Goal: Transaction & Acquisition: Purchase product/service

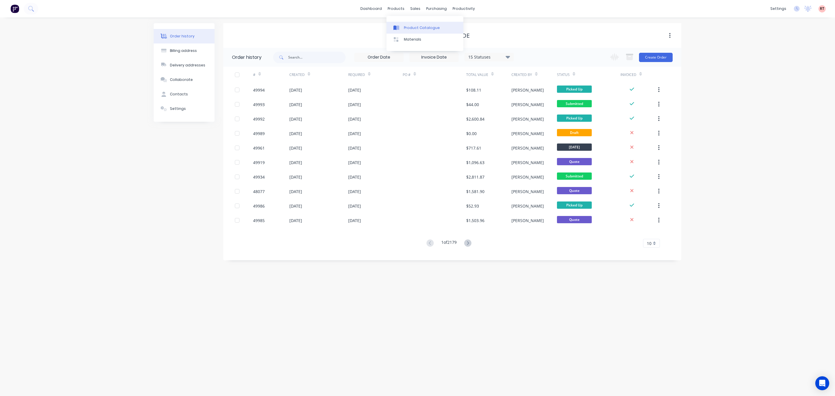
click at [415, 25] on div "Product Catalogue" at bounding box center [422, 27] width 36 height 5
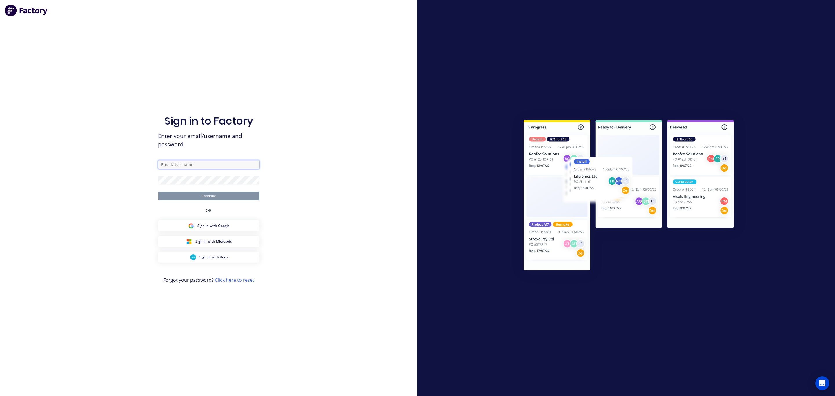
type input "[PERSON_NAME][EMAIL_ADDRESS][DOMAIN_NAME]"
click at [210, 198] on button "Continue" at bounding box center [209, 196] width 102 height 9
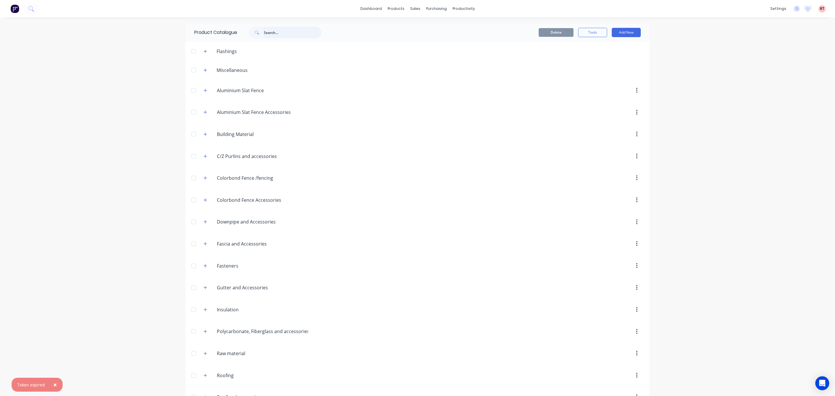
click at [311, 33] on input "text" at bounding box center [292, 33] width 57 height 12
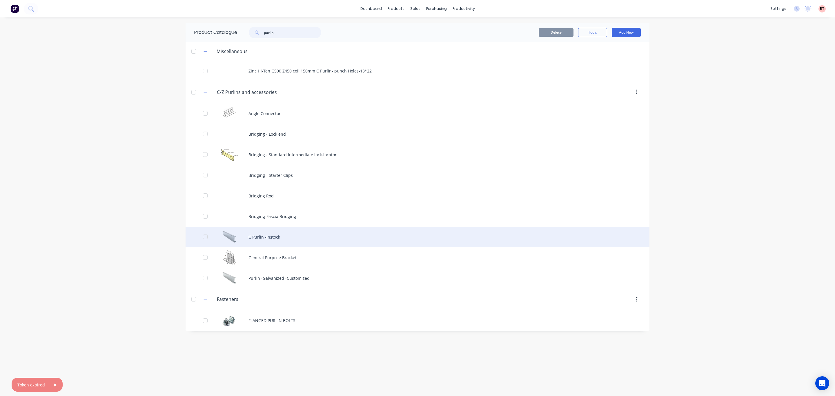
type input "purlin"
click at [274, 236] on div "C Purlin -instock" at bounding box center [418, 237] width 464 height 21
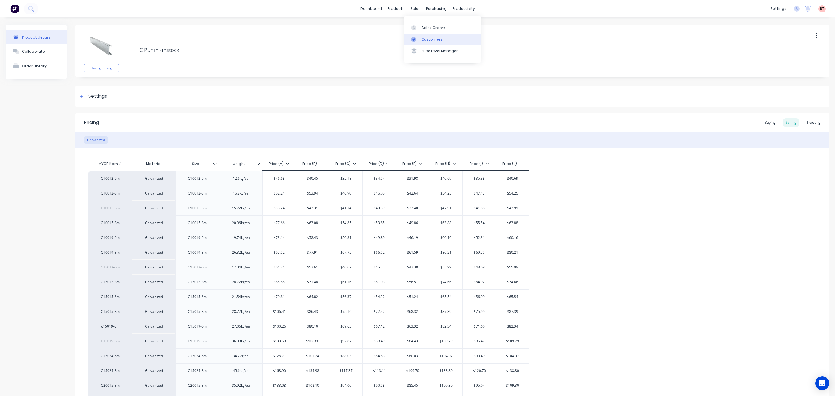
click at [424, 40] on div "Customers" at bounding box center [432, 39] width 21 height 5
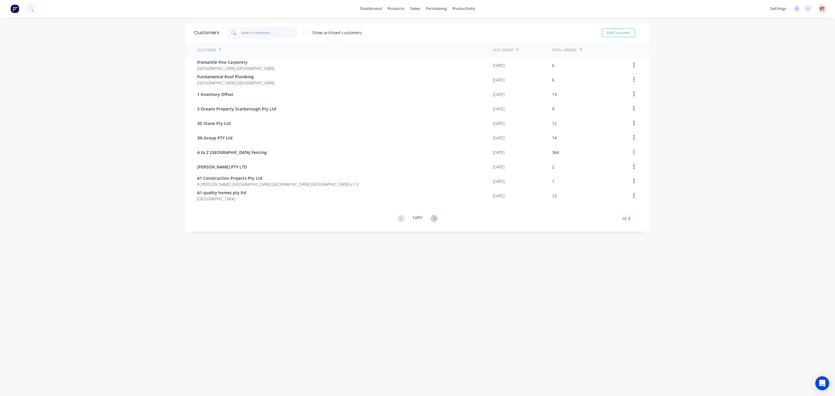
click at [244, 34] on input "text" at bounding box center [269, 33] width 57 height 12
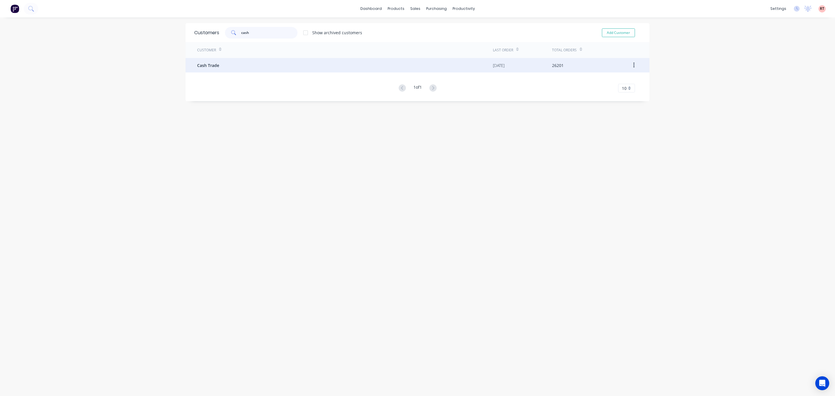
type input "cash"
click at [258, 68] on div "Cash Trade" at bounding box center [345, 65] width 296 height 15
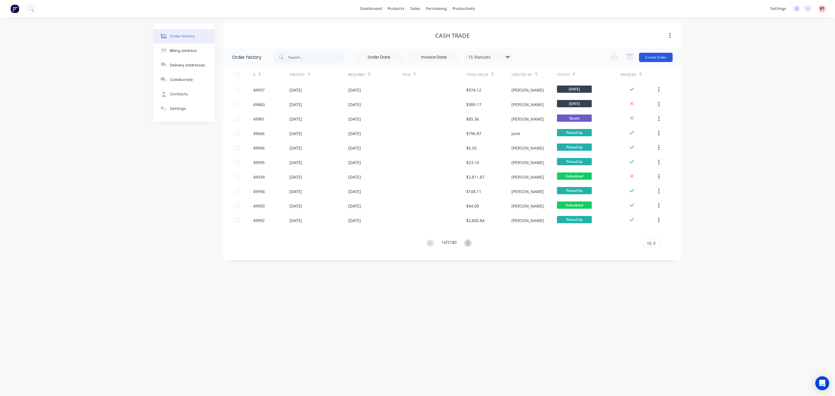
click at [653, 59] on button "Create Order" at bounding box center [656, 57] width 34 height 9
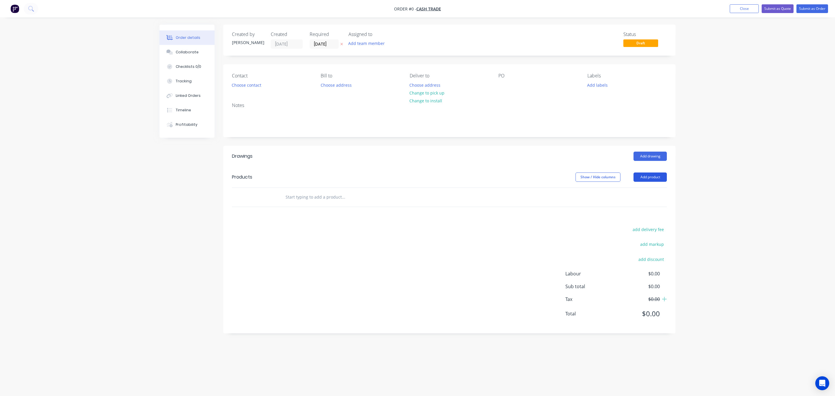
click at [648, 178] on button "Add product" at bounding box center [650, 177] width 33 height 9
click at [651, 194] on div "Product catalogue" at bounding box center [639, 192] width 45 height 8
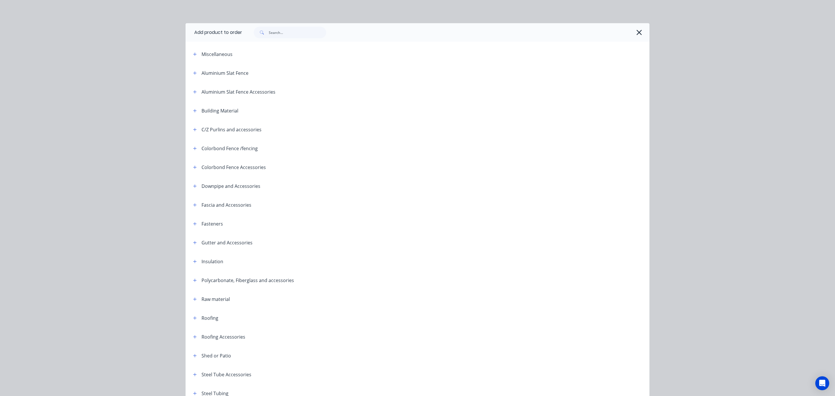
click at [300, 39] on div at bounding box center [446, 32] width 408 height 19
click at [299, 34] on input "text" at bounding box center [297, 33] width 57 height 12
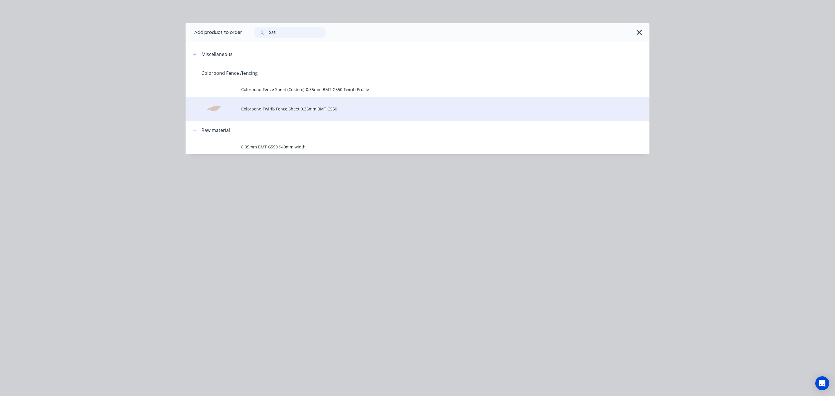
type input "0.35"
click at [294, 106] on span "Colorbond Twirib Fence Sheet 0.35mm BMT G550" at bounding box center [404, 109] width 327 height 6
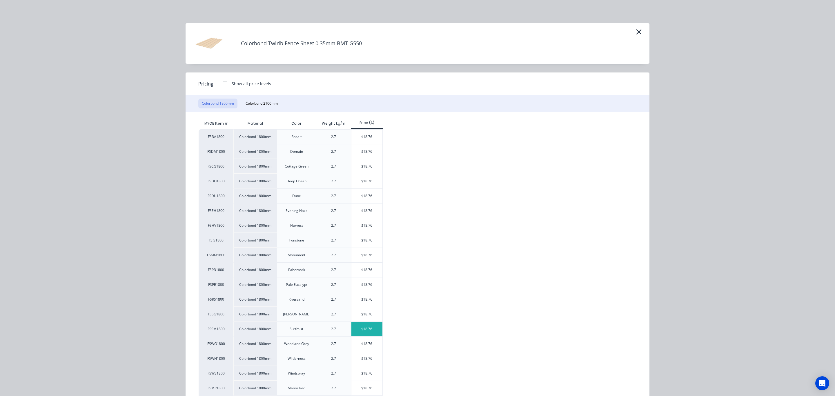
click at [362, 333] on div "$18.76" at bounding box center [367, 329] width 31 height 15
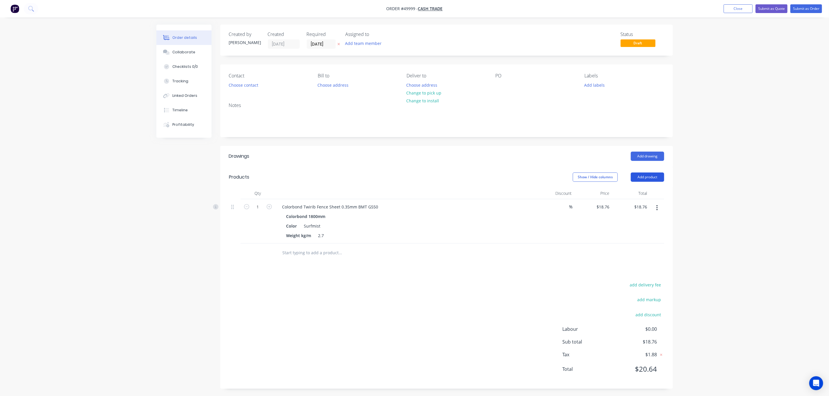
click at [652, 180] on button "Add product" at bounding box center [647, 177] width 33 height 9
click at [650, 191] on div "Product catalogue" at bounding box center [636, 192] width 45 height 8
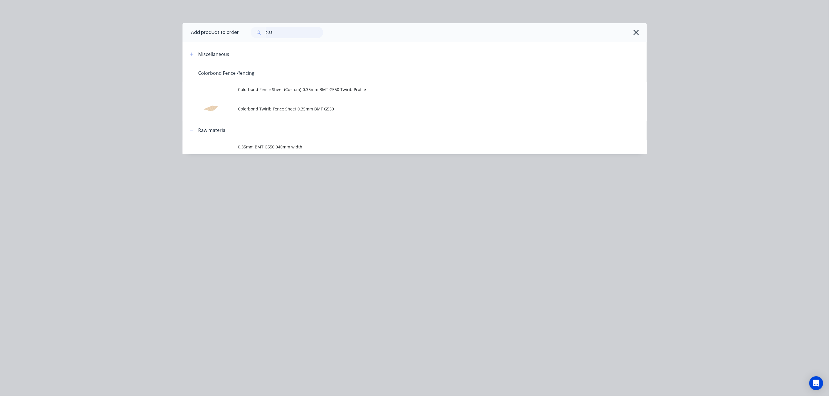
click at [298, 30] on input "0.35" at bounding box center [294, 33] width 57 height 12
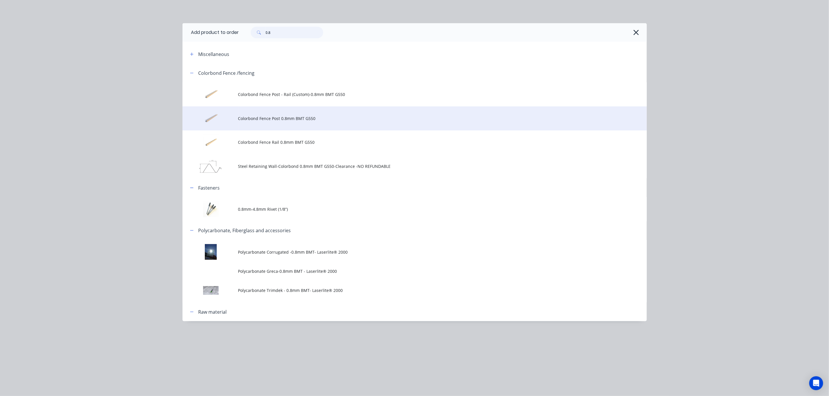
type input "0.8"
click at [306, 116] on span "Colorbond Fence Post 0.8mm BMT G550" at bounding box center [401, 118] width 327 height 6
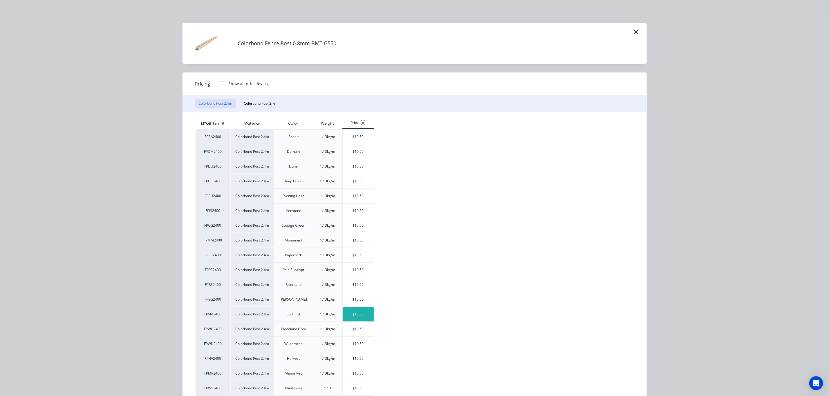
click at [367, 313] on div "$10.50" at bounding box center [358, 314] width 31 height 15
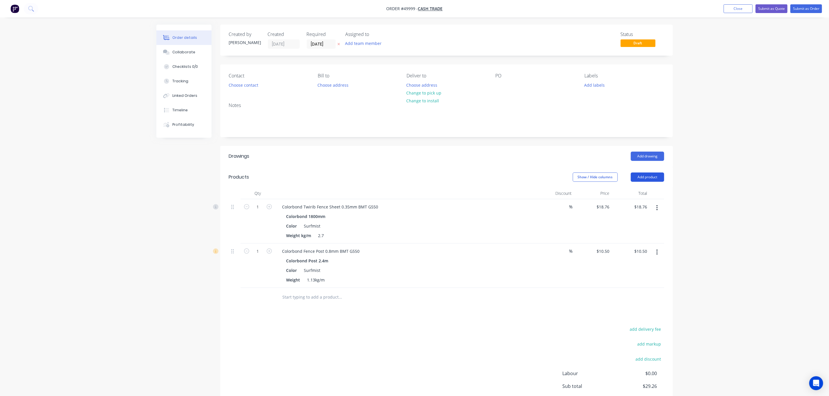
click at [649, 178] on button "Add product" at bounding box center [647, 177] width 33 height 9
click at [648, 195] on div "Product catalogue" at bounding box center [636, 192] width 45 height 8
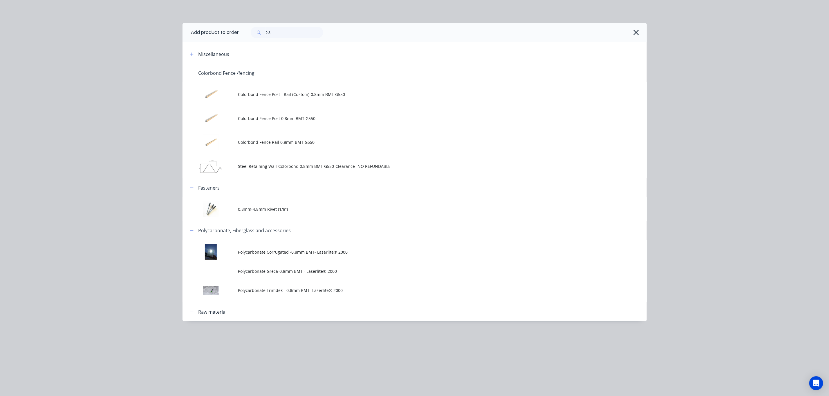
click at [315, 142] on span "Colorbond Fence Rail 0.8mm BMT G550" at bounding box center [401, 142] width 327 height 6
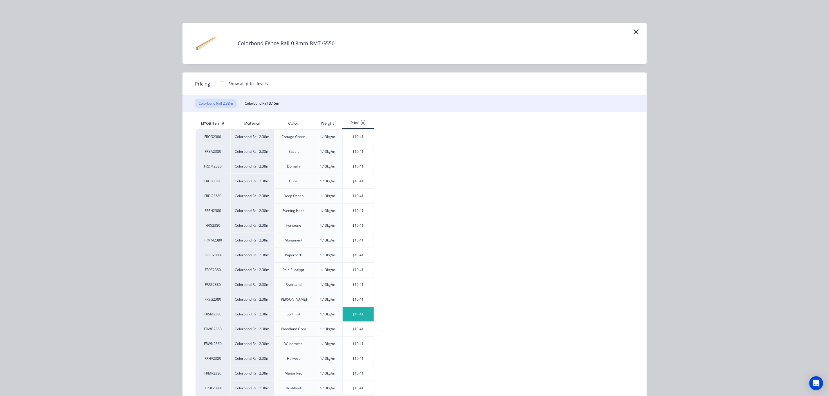
click at [362, 311] on div "$10.41" at bounding box center [358, 314] width 31 height 15
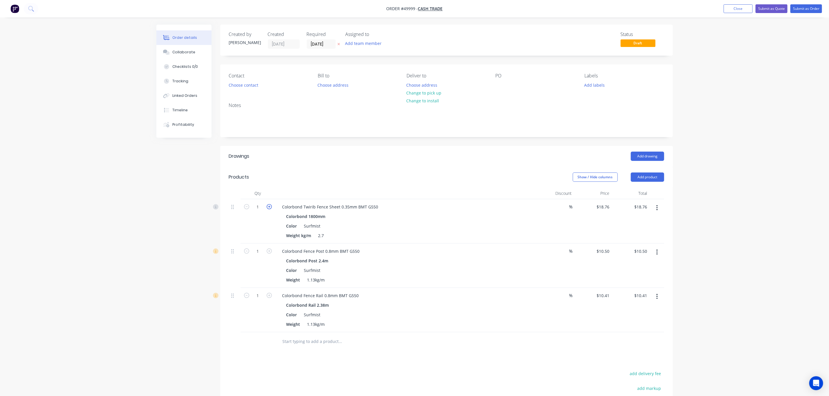
click at [267, 207] on icon "button" at bounding box center [269, 206] width 5 height 5
type input "2"
type input "$37.52"
click at [267, 206] on icon "button" at bounding box center [269, 206] width 5 height 5
type input "3"
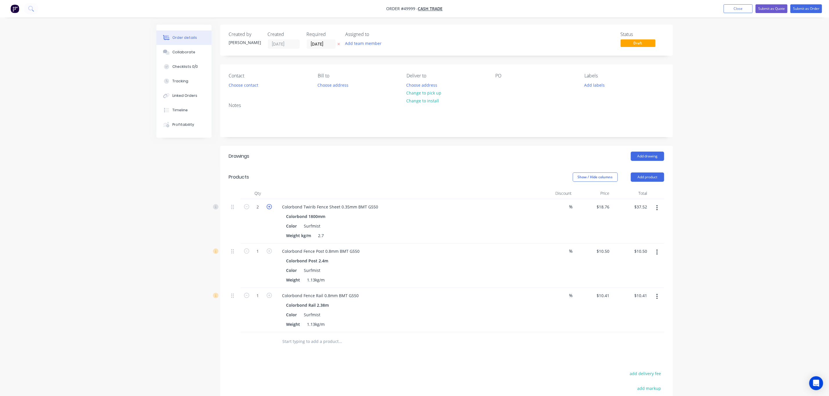
type input "$56.28"
click at [270, 249] on icon "button" at bounding box center [269, 251] width 5 height 5
type input "2"
type input "$21.00"
click at [270, 250] on icon "button" at bounding box center [269, 251] width 5 height 5
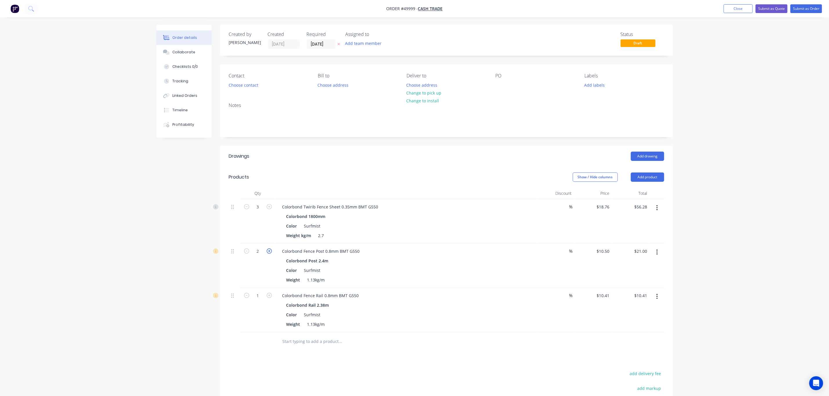
type input "3"
type input "$31.50"
click at [245, 252] on icon "button" at bounding box center [246, 251] width 5 height 5
type input "2"
type input "$21.00"
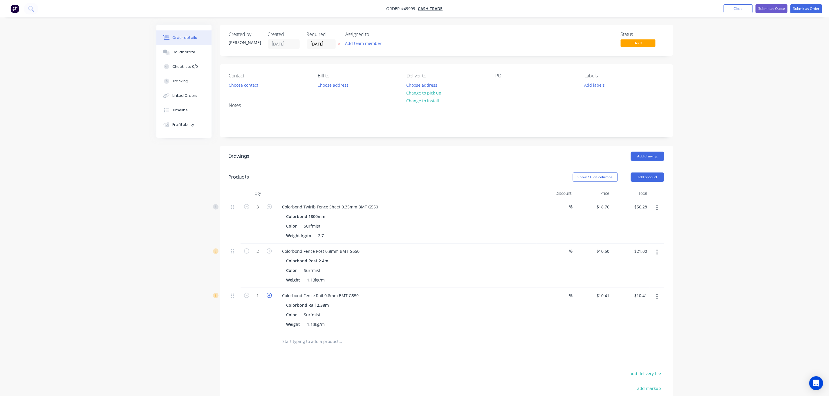
click at [269, 294] on icon "button" at bounding box center [269, 295] width 5 height 5
type input "2"
type input "$20.82"
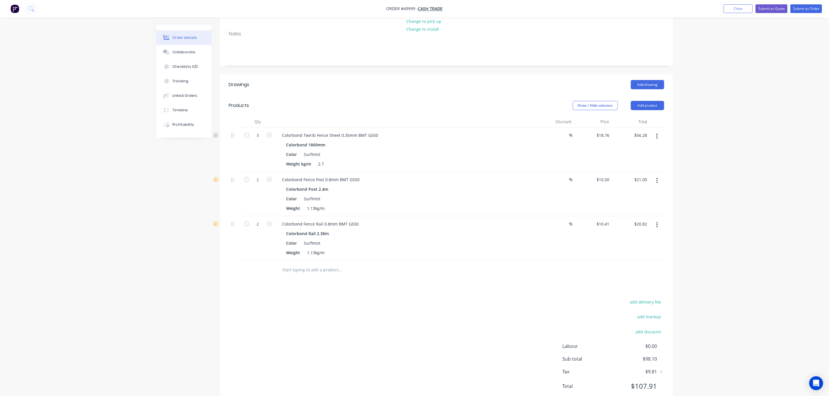
scroll to position [91, 0]
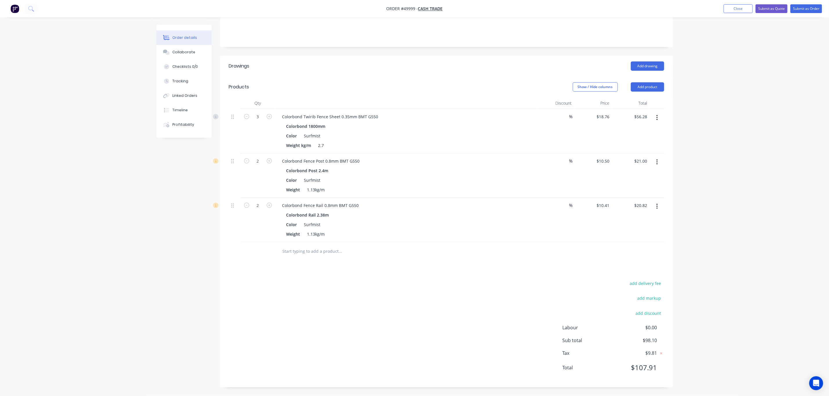
click at [506, 285] on div "add delivery fee add markup add discount Labour $0.00 Sub total $98.10 Tax $9.8…" at bounding box center [446, 329] width 435 height 99
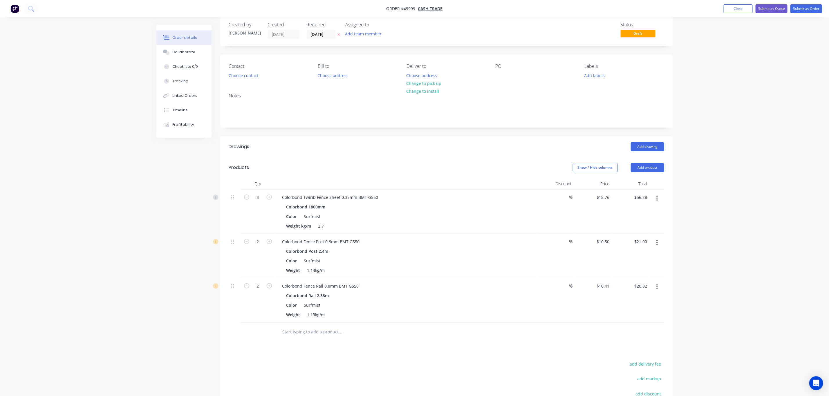
scroll to position [4, 0]
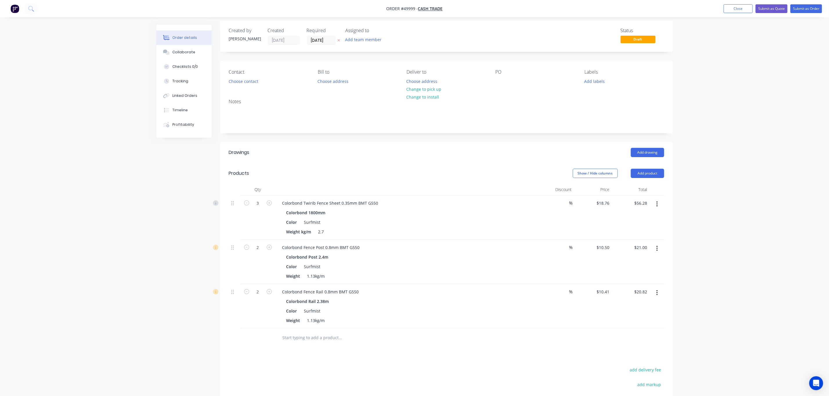
click at [272, 249] on button "button" at bounding box center [269, 247] width 8 height 6
type input "3"
type input "$31.50"
click at [272, 249] on button "button" at bounding box center [269, 247] width 8 height 6
type input "4"
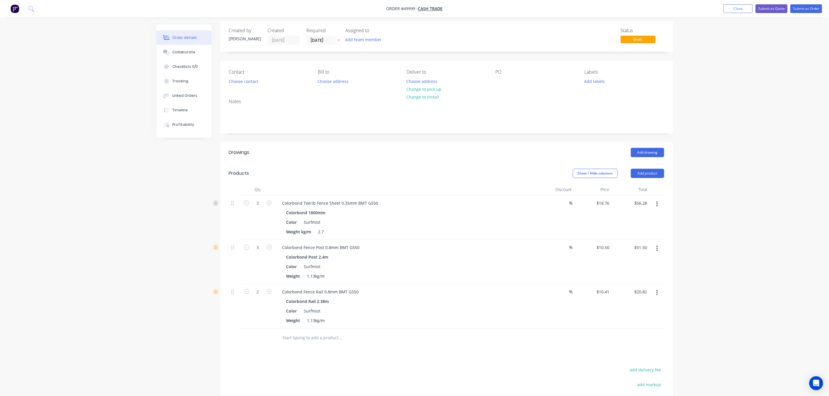
type input "$42.00"
click at [272, 248] on icon "button" at bounding box center [269, 247] width 5 height 5
type input "5"
type input "$52.50"
click at [272, 248] on icon "button" at bounding box center [269, 247] width 5 height 5
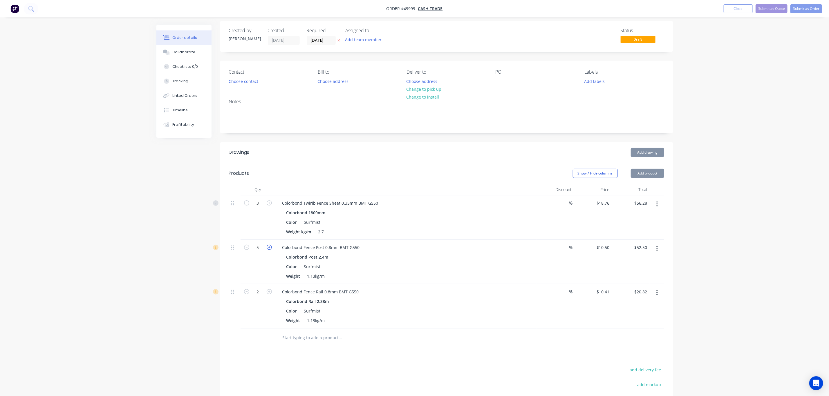
type input "6"
type input "$63.00"
click at [272, 248] on icon "button" at bounding box center [269, 247] width 5 height 5
type input "7"
type input "$73.50"
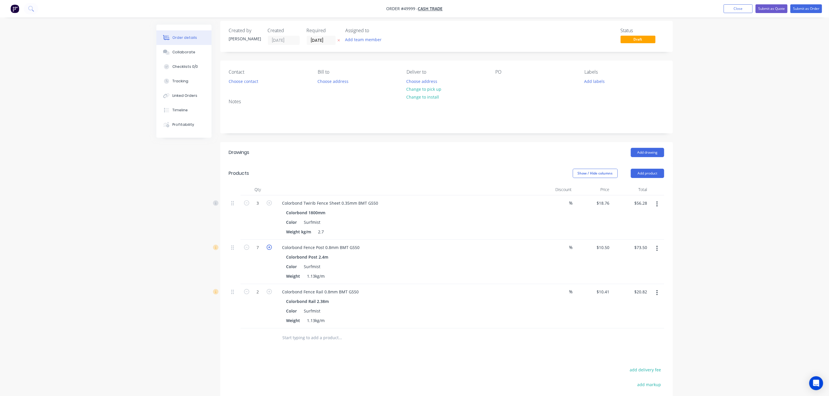
click at [272, 248] on icon "button" at bounding box center [269, 247] width 5 height 5
type input "8"
type input "$84.00"
click at [651, 174] on button "Add product" at bounding box center [647, 173] width 33 height 9
click at [650, 187] on div "Product catalogue" at bounding box center [636, 188] width 45 height 8
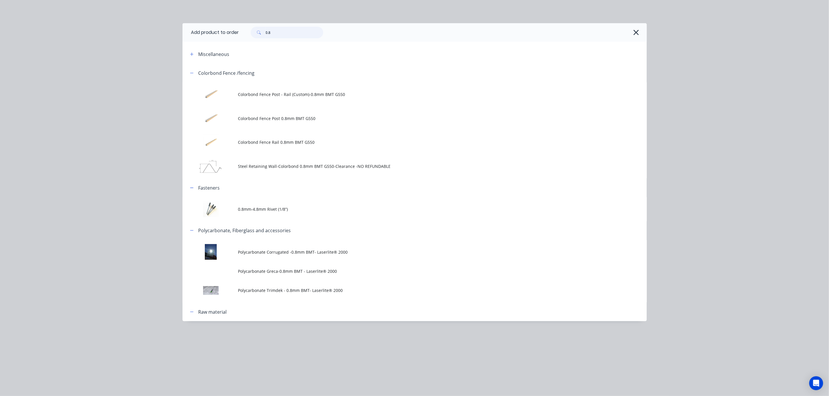
click at [287, 29] on input "0.8" at bounding box center [294, 33] width 57 height 12
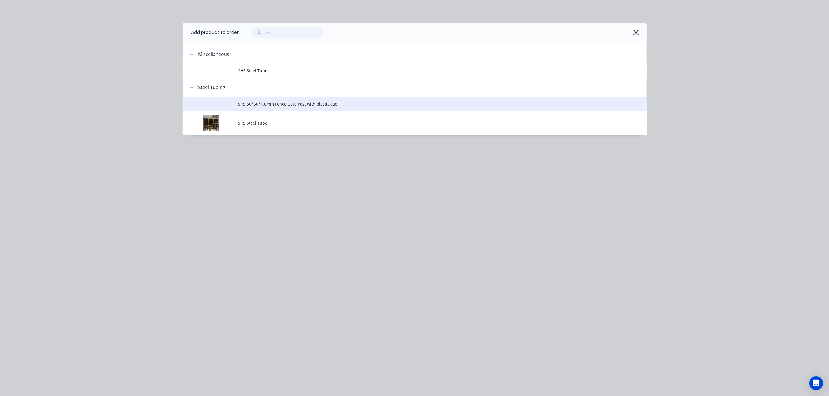
type input "shs"
click at [282, 102] on span "SHS 50*50*1.6mm Fence Gate Post with plastic cap" at bounding box center [401, 104] width 327 height 6
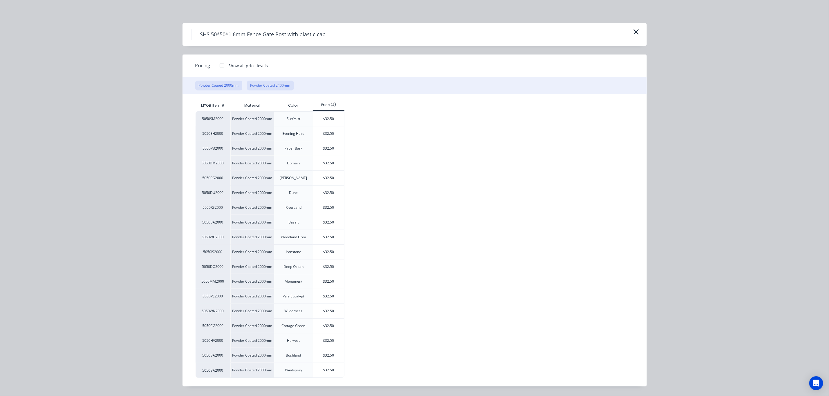
drag, startPoint x: 294, startPoint y: 159, endPoint x: 271, endPoint y: 84, distance: 78.4
click at [271, 84] on button "Powder Coated 2400mm" at bounding box center [270, 86] width 47 height 10
drag, startPoint x: 339, startPoint y: 248, endPoint x: 339, endPoint y: 252, distance: 3.2
drag, startPoint x: 339, startPoint y: 252, endPoint x: 330, endPoint y: 120, distance: 131.4
click at [330, 120] on div "$37.00" at bounding box center [328, 119] width 31 height 15
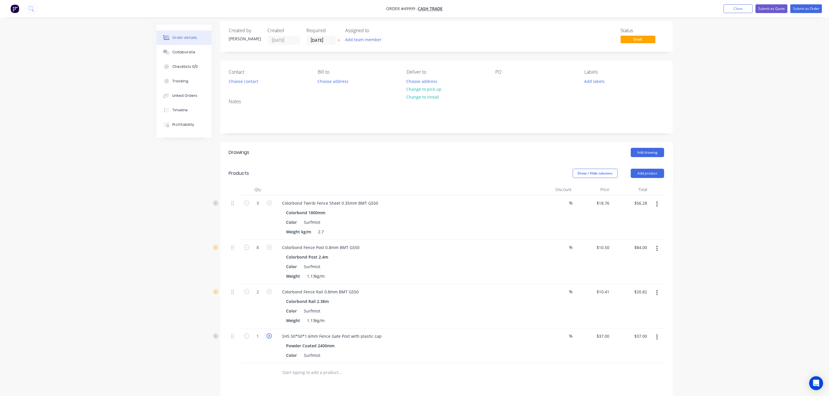
click at [270, 336] on icon "button" at bounding box center [269, 336] width 5 height 5
type input "2"
type input "$74.00"
click at [413, 356] on div "Color Surfmist" at bounding box center [404, 355] width 241 height 8
click at [440, 344] on div "Powder Coated 2400mm" at bounding box center [405, 346] width 239 height 8
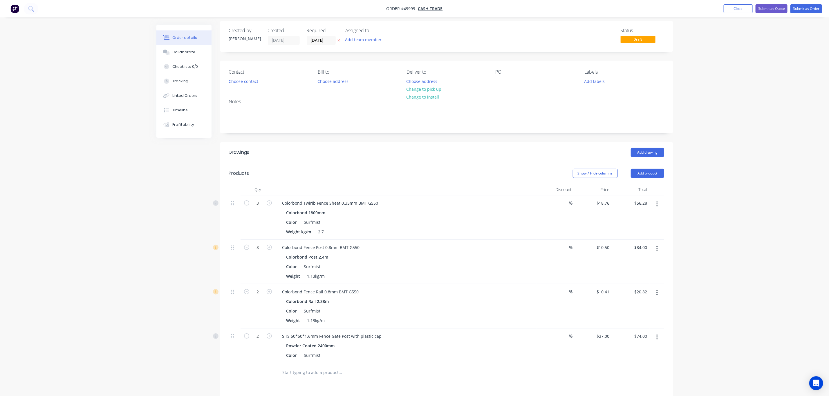
click at [440, 344] on div "Powder Coated 2400mm" at bounding box center [405, 346] width 239 height 8
click at [450, 333] on div "SHS 50*50*1.6mm Fence Gate Post with plastic cap" at bounding box center [406, 336] width 256 height 8
click at [270, 245] on icon "button" at bounding box center [269, 247] width 5 height 5
type input "9"
type input "$94.50"
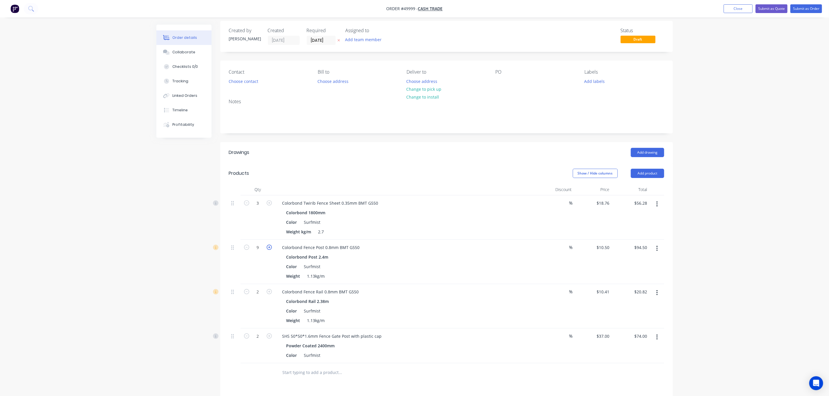
click at [270, 245] on icon "button" at bounding box center [269, 247] width 5 height 5
type input "10"
type input "$105.00"
click at [270, 245] on icon "button" at bounding box center [269, 247] width 5 height 5
type input "11"
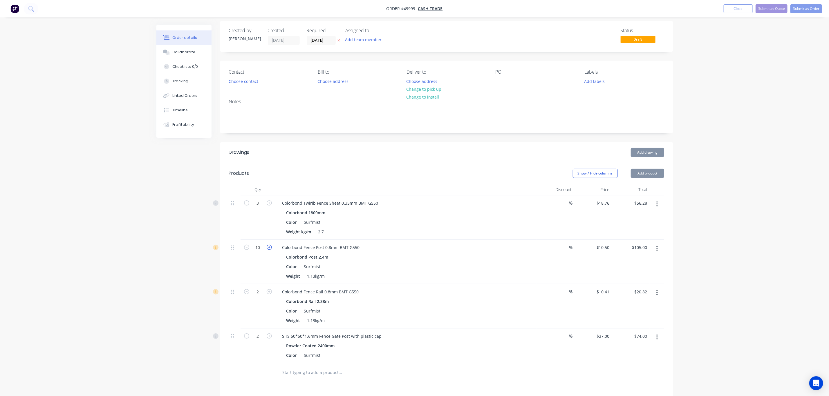
type input "$115.50"
click at [270, 245] on icon "button" at bounding box center [269, 247] width 5 height 5
type input "12"
type input "$126.00"
click at [270, 293] on icon "button" at bounding box center [269, 291] width 5 height 5
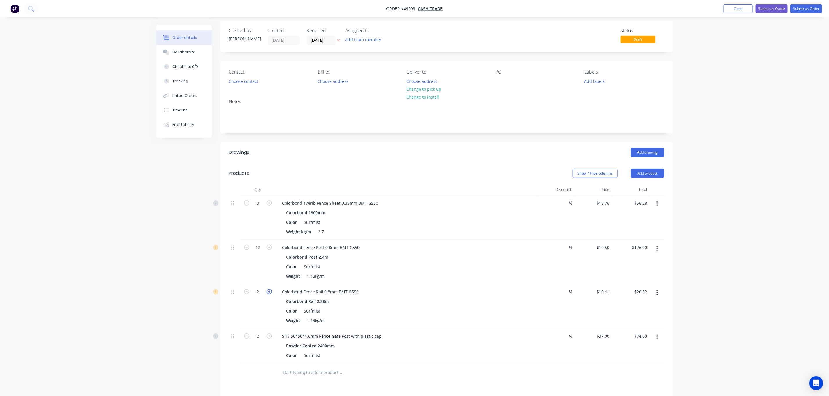
type input "3"
type input "$31.23"
click at [270, 293] on icon "button" at bounding box center [269, 291] width 5 height 5
type input "4"
type input "$41.64"
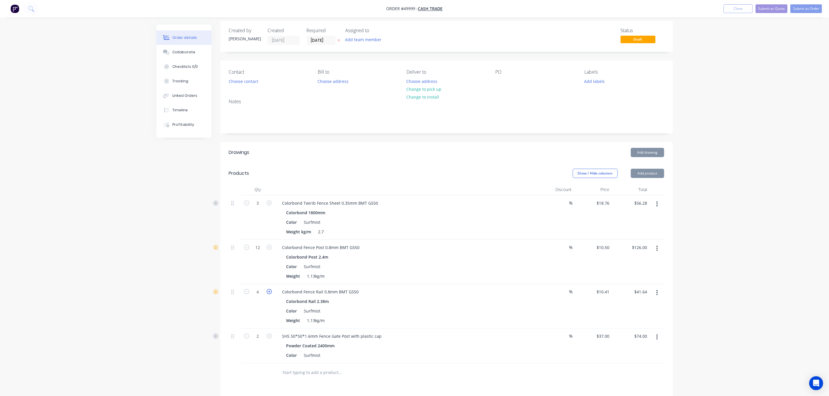
click at [270, 293] on icon "button" at bounding box center [269, 291] width 5 height 5
type input "5"
type input "$52.05"
click at [270, 293] on icon "button" at bounding box center [269, 291] width 5 height 5
type input "6"
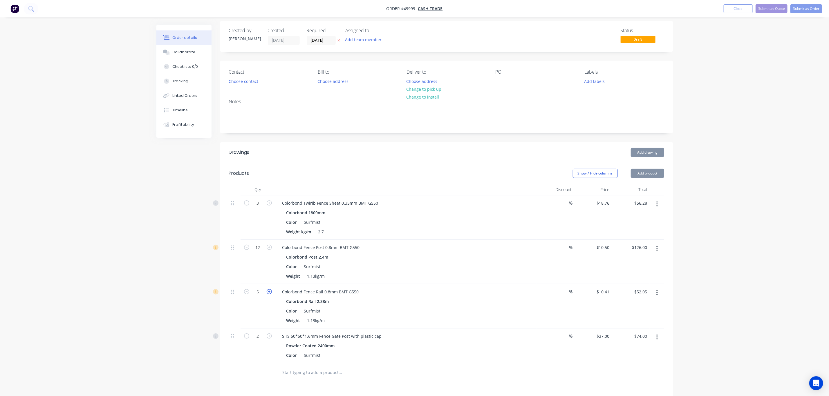
type input "$62.46"
click at [270, 293] on icon "button" at bounding box center [269, 291] width 5 height 5
type input "7"
type input "$72.87"
click at [270, 293] on icon "button" at bounding box center [269, 291] width 5 height 5
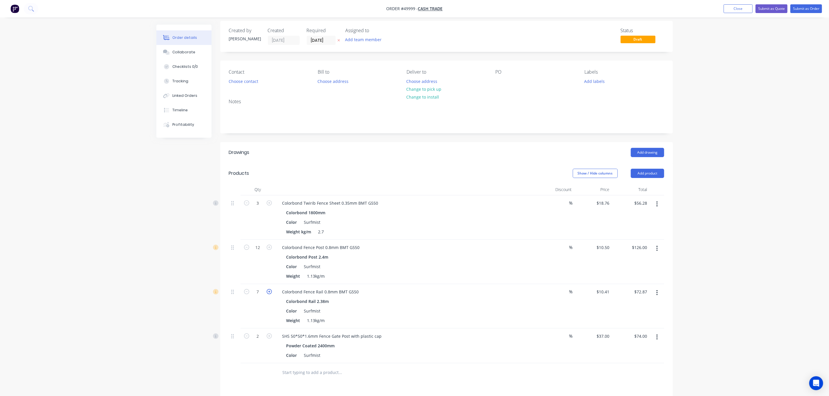
type input "8"
type input "$83.28"
click at [270, 293] on icon "button" at bounding box center [269, 291] width 5 height 5
type input "9"
type input "$93.69"
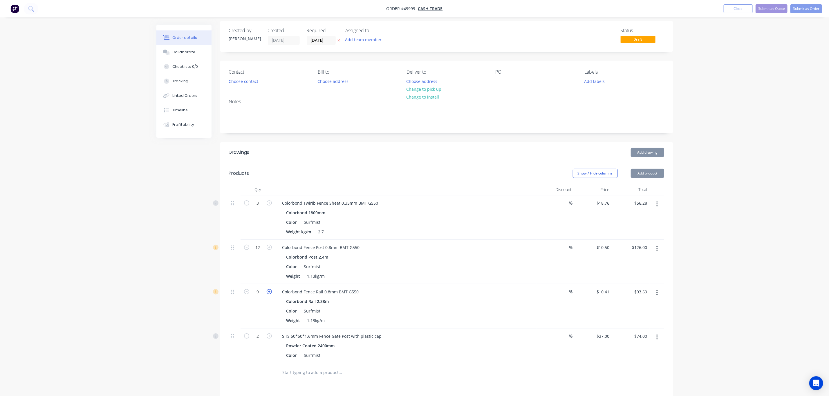
click at [270, 292] on icon "button" at bounding box center [269, 291] width 5 height 5
type input "10"
type input "$104.10"
click at [270, 292] on icon "button" at bounding box center [269, 291] width 5 height 5
type input "11"
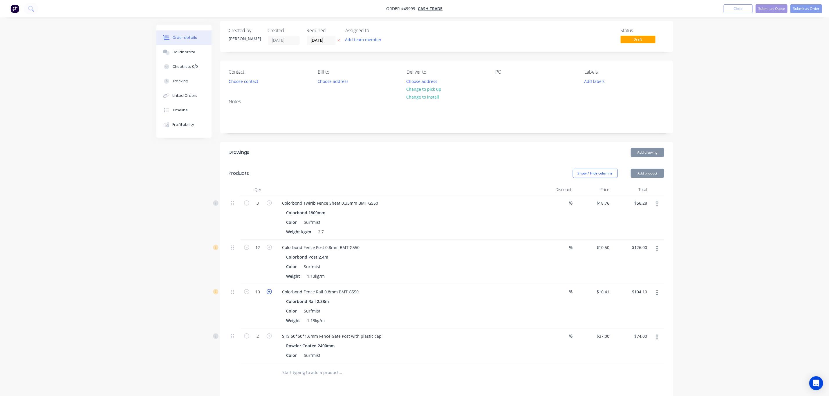
type input "$114.51"
click at [270, 292] on icon "button" at bounding box center [269, 291] width 5 height 5
type input "12"
type input "$124.92"
drag, startPoint x: 263, startPoint y: 203, endPoint x: 261, endPoint y: 199, distance: 4.5
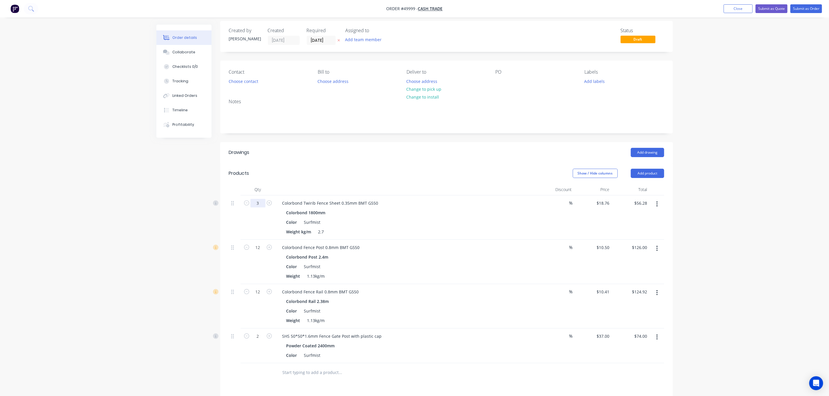
click at [263, 203] on input "3" at bounding box center [257, 203] width 15 height 9
type input "18"
type input "$337.68"
click at [347, 164] on header "Products Show / Hide columns Add product" at bounding box center [446, 173] width 453 height 21
click at [401, 168] on header "Products Show / Hide columns Add product" at bounding box center [446, 173] width 453 height 21
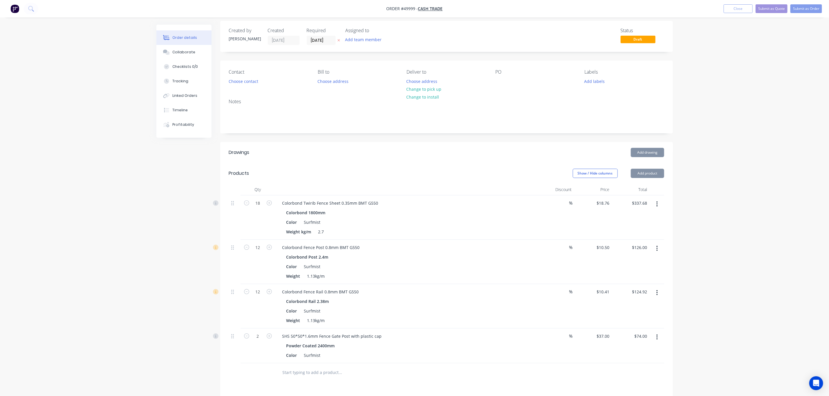
click at [427, 189] on div at bounding box center [405, 190] width 261 height 12
click at [446, 262] on div "Colorbond Post 2.4m Color Surfmist Weight 1.13kg/m" at bounding box center [406, 267] width 256 height 28
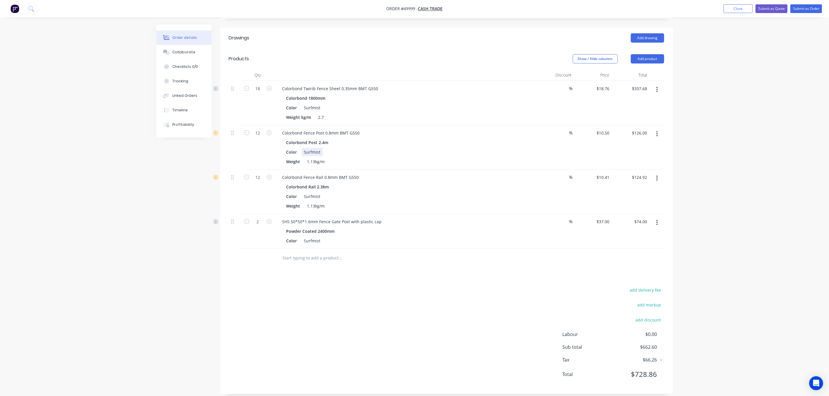
scroll to position [126, 0]
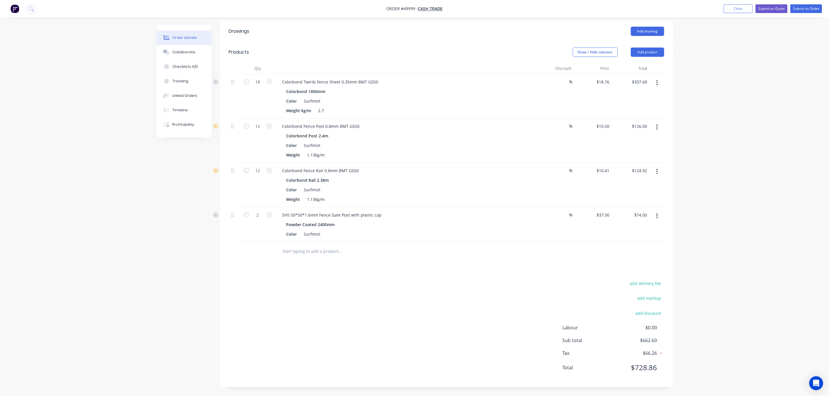
click at [540, 252] on div at bounding box center [446, 251] width 435 height 19
click at [642, 55] on button "Add product" at bounding box center [647, 52] width 33 height 9
drag, startPoint x: 642, startPoint y: 58, endPoint x: 641, endPoint y: 70, distance: 11.4
click at [641, 70] on div "Product catalogue" at bounding box center [636, 67] width 45 height 8
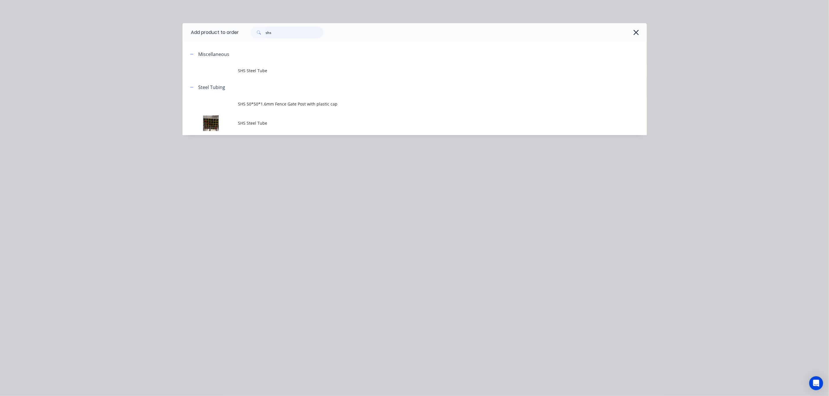
click at [293, 37] on input "shs" at bounding box center [294, 33] width 57 height 12
click at [294, 36] on input "shs" at bounding box center [294, 33] width 57 height 12
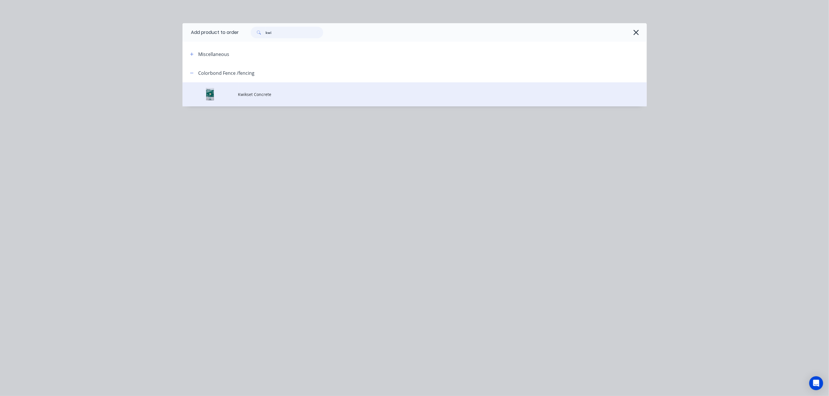
type input "kwi"
click at [293, 94] on span "Kwikset Concrete" at bounding box center [401, 94] width 327 height 6
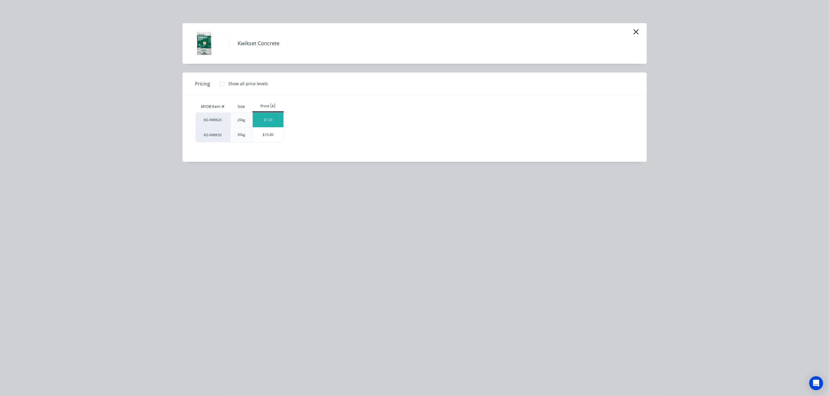
click at [272, 118] on div "$7.20" at bounding box center [268, 120] width 31 height 15
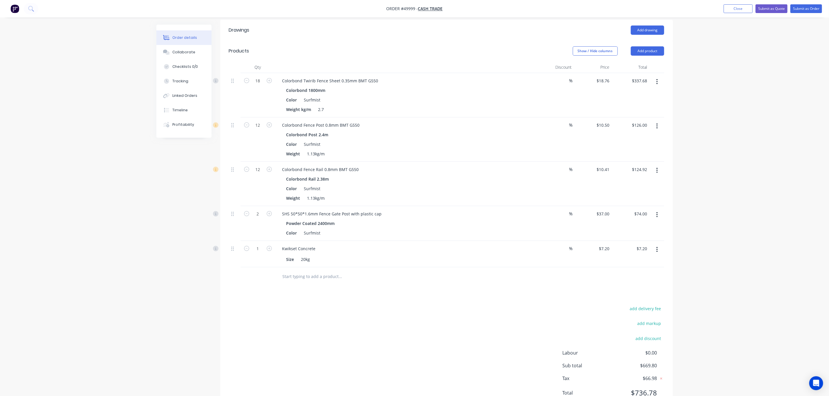
click at [655, 251] on button "button" at bounding box center [657, 250] width 14 height 10
click at [635, 296] on button "Delete" at bounding box center [636, 300] width 55 height 12
click at [643, 54] on button "Add product" at bounding box center [647, 52] width 33 height 9
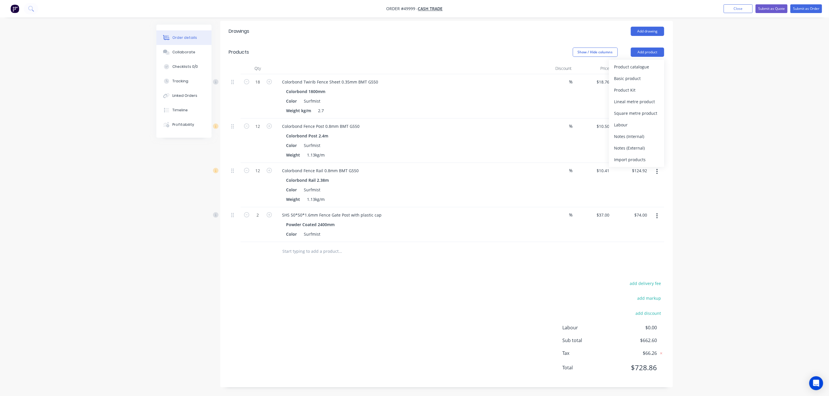
click at [643, 64] on div "Product catalogue" at bounding box center [636, 67] width 45 height 8
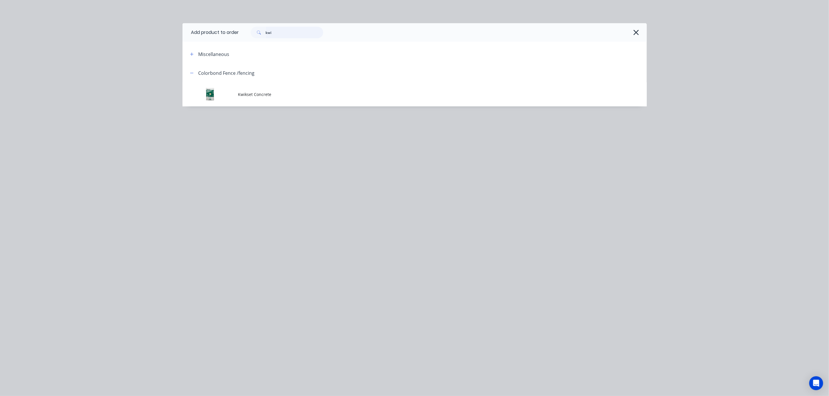
click at [287, 30] on input "kwi" at bounding box center [294, 33] width 57 height 12
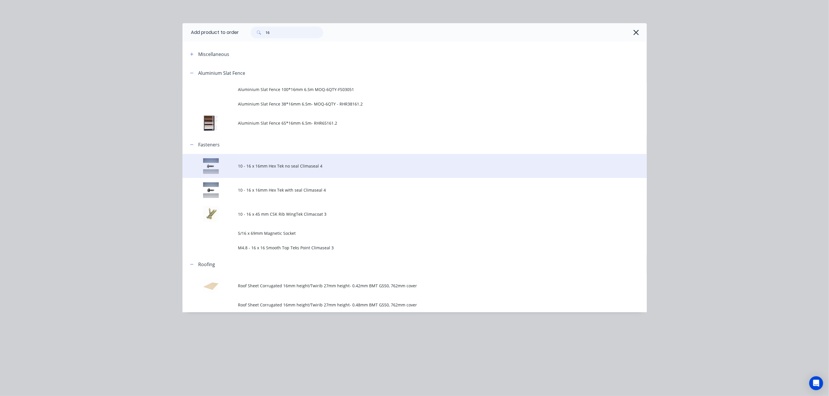
type input "16"
click at [285, 164] on span "10 - 16 x 16mm Hex Tek no seal Climaseal 4" at bounding box center [401, 166] width 327 height 6
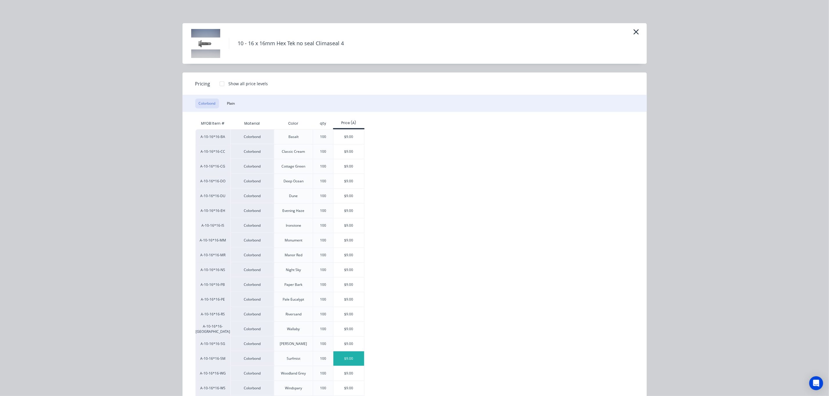
click at [338, 362] on div "$9.00" at bounding box center [348, 359] width 31 height 15
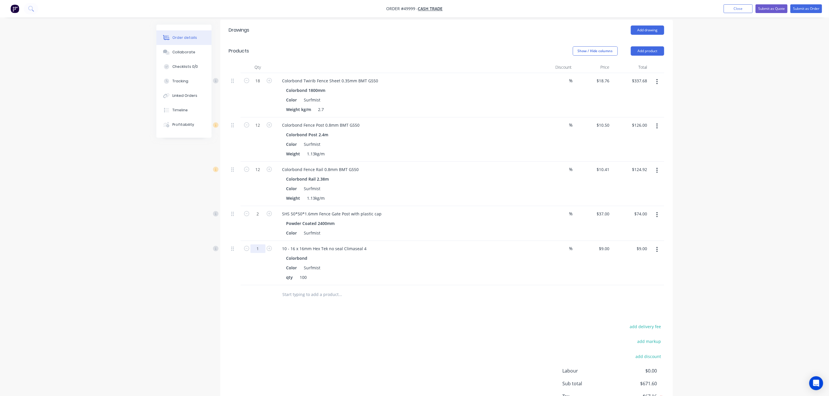
click at [264, 248] on input "1" at bounding box center [257, 249] width 15 height 9
type input "0.96"
type input "$8.64"
click at [664, 287] on div "Qty Discount Price Total 18 Colorbond Twirib Fence Sheet 0.35mm BMT G550 Colorb…" at bounding box center [446, 183] width 453 height 243
click at [603, 249] on div "9 9" at bounding box center [607, 249] width 9 height 8
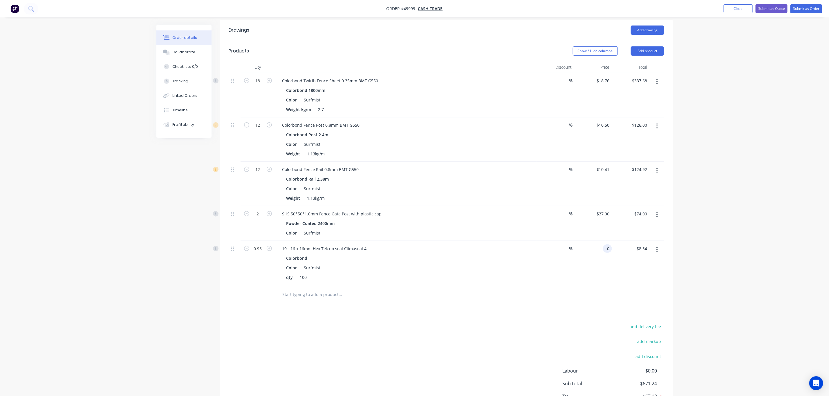
type input "$0.00"
click at [552, 86] on div "%" at bounding box center [555, 95] width 38 height 44
click at [558, 80] on div "%" at bounding box center [555, 95] width 38 height 44
click at [567, 82] on input at bounding box center [565, 81] width 8 height 8
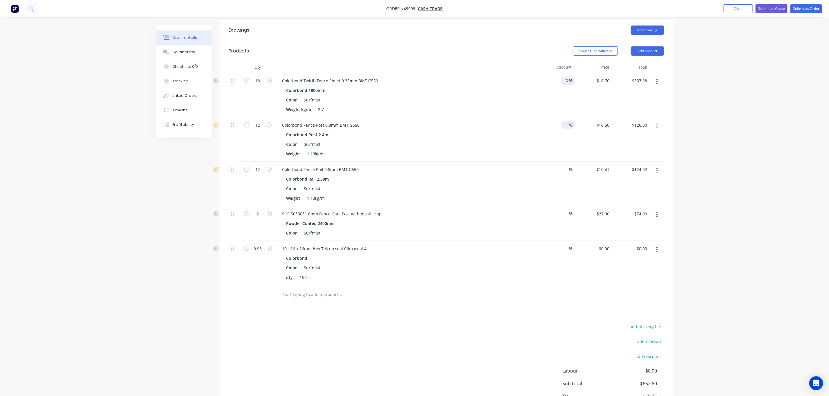
type input "5"
type input "$320.80"
click at [566, 125] on input at bounding box center [565, 125] width 8 height 8
type input "5"
type input "$119.70"
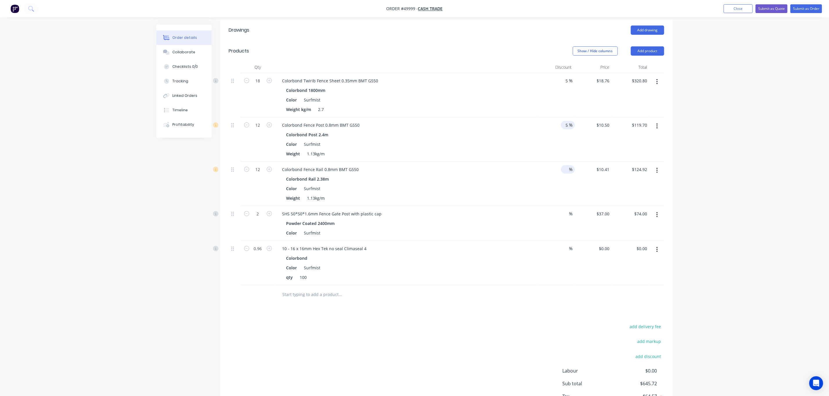
click at [567, 170] on input at bounding box center [565, 169] width 8 height 8
type input "5"
type input "$118.67"
click at [756, 196] on div "Order details Collaborate Checklists 0/0 Tracking Linked Orders Timeline Profit…" at bounding box center [414, 157] width 829 height 566
click at [750, 183] on div "Order details Collaborate Checklists 0/0 Tracking Linked Orders Timeline Profit…" at bounding box center [414, 157] width 829 height 566
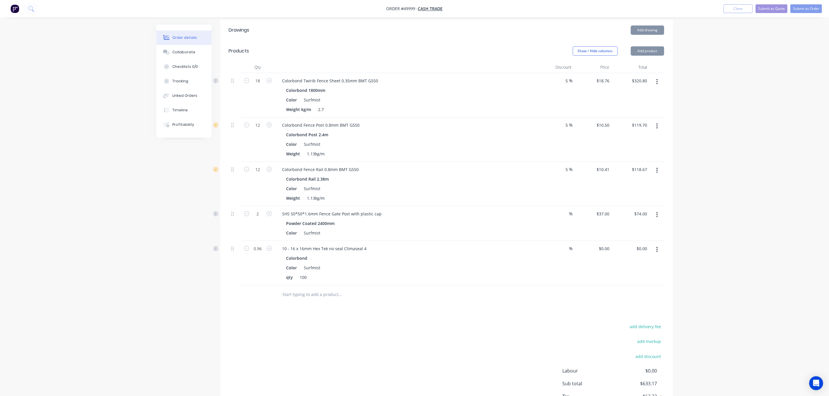
click at [757, 158] on div "Order details Collaborate Checklists 0/0 Tracking Linked Orders Timeline Profit…" at bounding box center [414, 157] width 829 height 566
click at [770, 148] on div "Order details Collaborate Checklists 0/0 Tracking Linked Orders Timeline Profit…" at bounding box center [414, 157] width 829 height 566
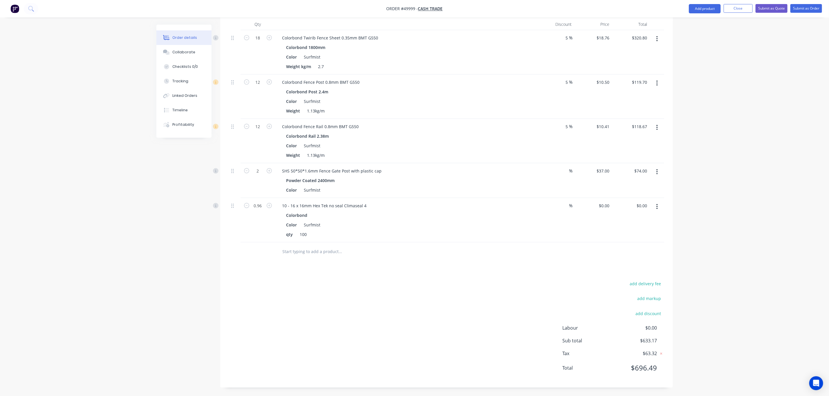
scroll to position [171, 0]
click at [780, 133] on div "Order details Collaborate Checklists 0/0 Tracking Linked Orders Timeline Profit…" at bounding box center [414, 114] width 829 height 566
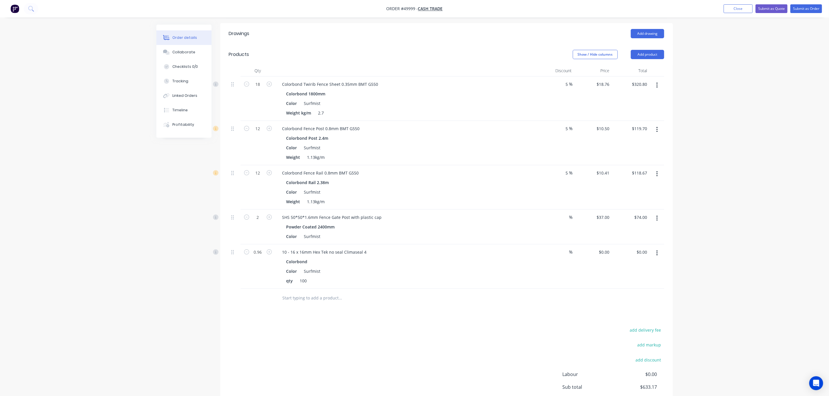
scroll to position [0, 0]
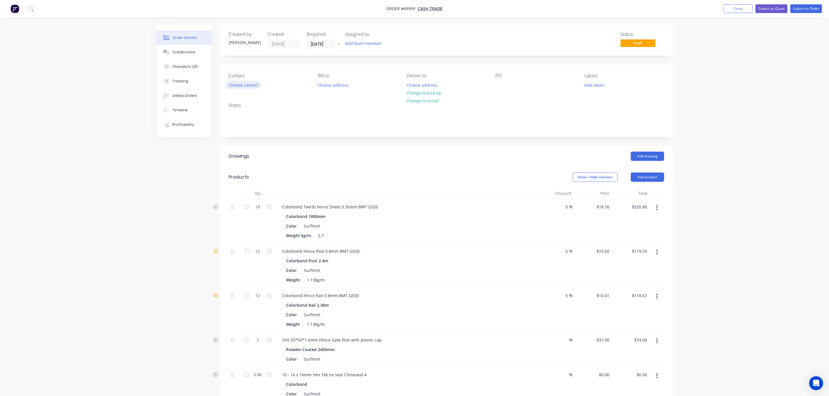
click at [245, 83] on button "Choose contact" at bounding box center [243, 85] width 36 height 8
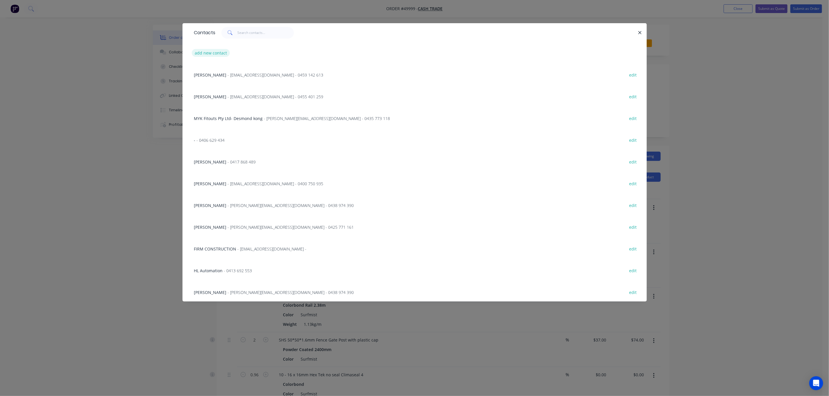
click at [208, 53] on button "add new contact" at bounding box center [211, 53] width 38 height 8
select select "AU"
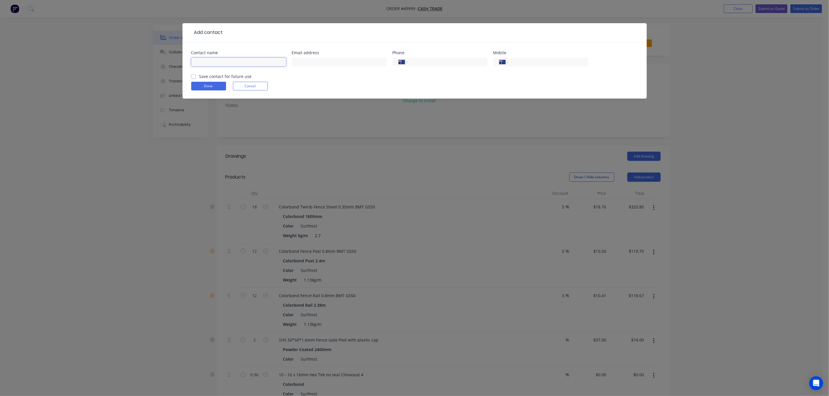
click at [211, 64] on input "text" at bounding box center [238, 62] width 95 height 9
type input "H"
type input "[PERSON_NAME]"
click at [529, 62] on input "tel" at bounding box center [547, 62] width 70 height 7
type input "0431 645 871"
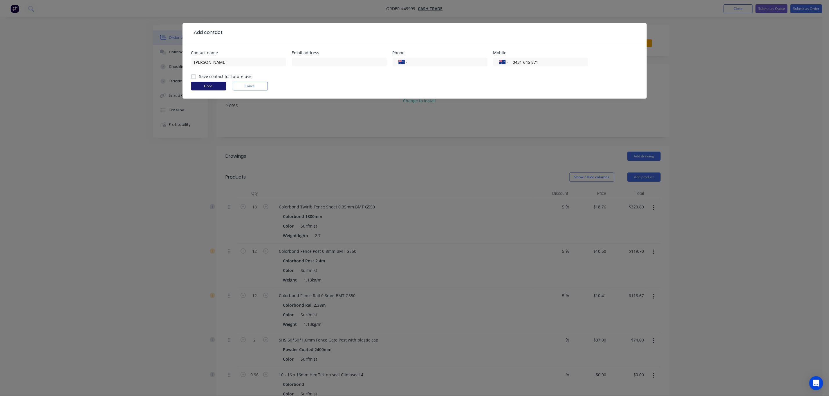
click at [207, 86] on button "Done" at bounding box center [208, 86] width 35 height 9
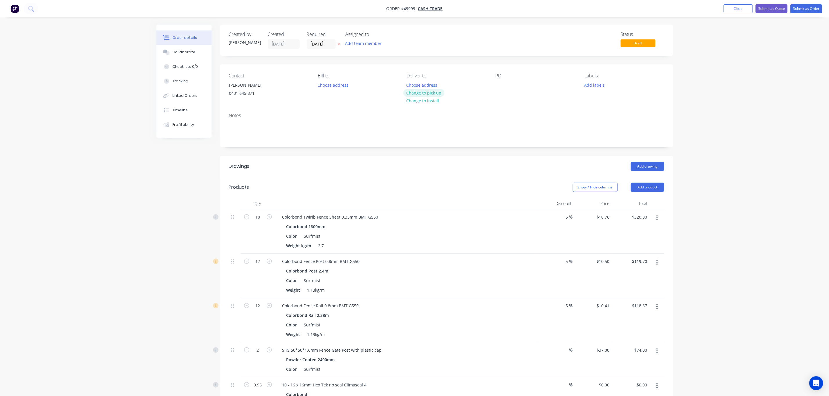
drag, startPoint x: 314, startPoint y: 133, endPoint x: 419, endPoint y: 94, distance: 111.5
click at [419, 94] on button "Change to pick up" at bounding box center [423, 93] width 41 height 8
click at [728, 97] on div "Order details Collaborate Checklists 0/0 Tracking Linked Orders Timeline Profit…" at bounding box center [414, 288] width 829 height 576
drag, startPoint x: 730, startPoint y: 92, endPoint x: 764, endPoint y: 70, distance: 39.3
click at [730, 91] on div "Order details Collaborate Checklists 0/0 Tracking Linked Orders Timeline Profit…" at bounding box center [414, 288] width 829 height 576
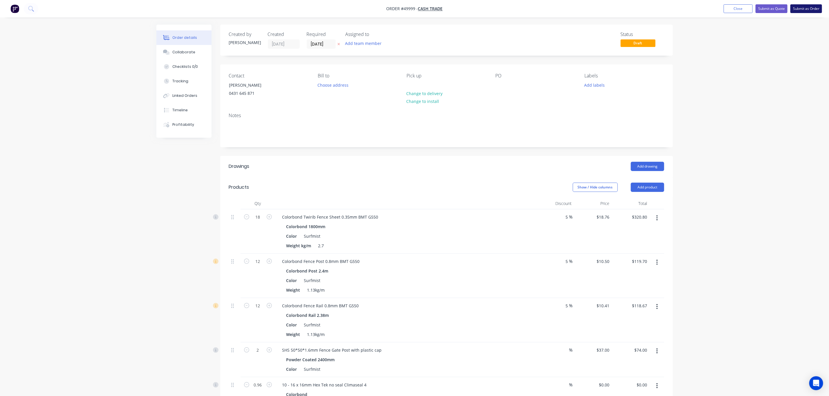
click at [802, 11] on button "Submit as Order" at bounding box center [806, 8] width 32 height 9
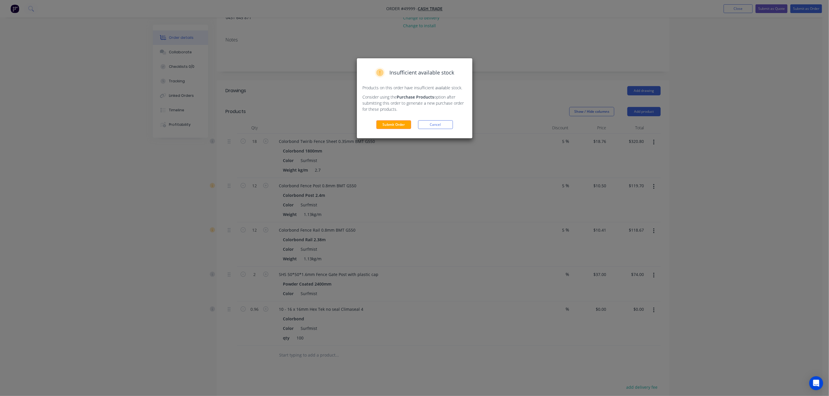
scroll to position [180, 0]
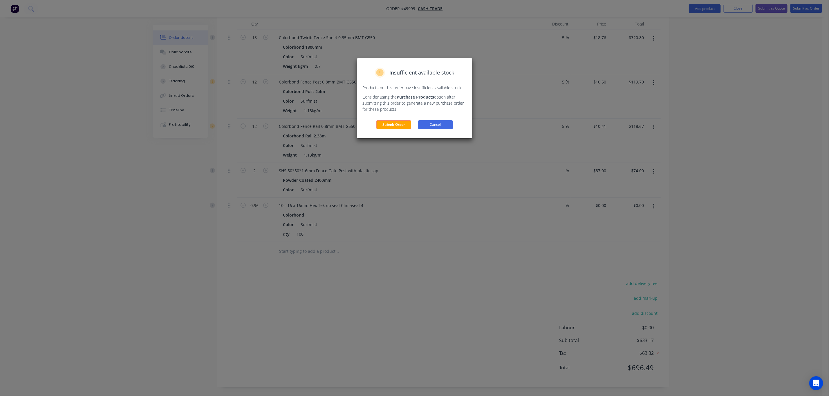
click at [438, 126] on button "Cancel" at bounding box center [435, 124] width 35 height 9
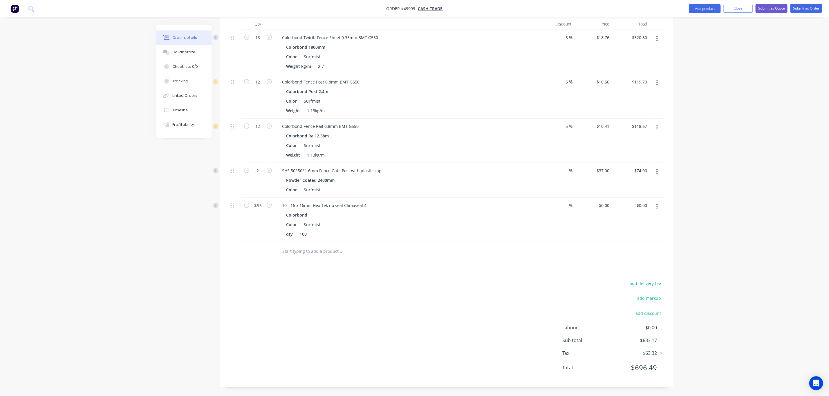
click at [511, 276] on div "Drawings Add drawing Products Show / Hide columns Add product Qty Discount Pric…" at bounding box center [446, 182] width 453 height 411
click at [815, 9] on button "Submit as Order" at bounding box center [806, 8] width 32 height 9
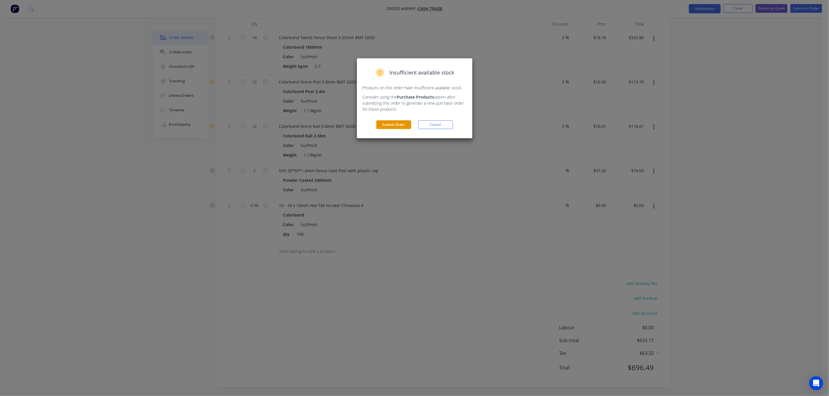
click at [399, 123] on button "Submit Order" at bounding box center [393, 124] width 35 height 9
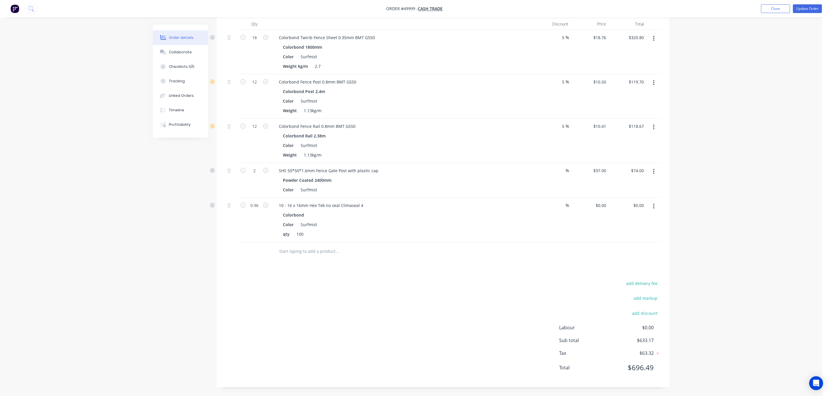
scroll to position [0, 0]
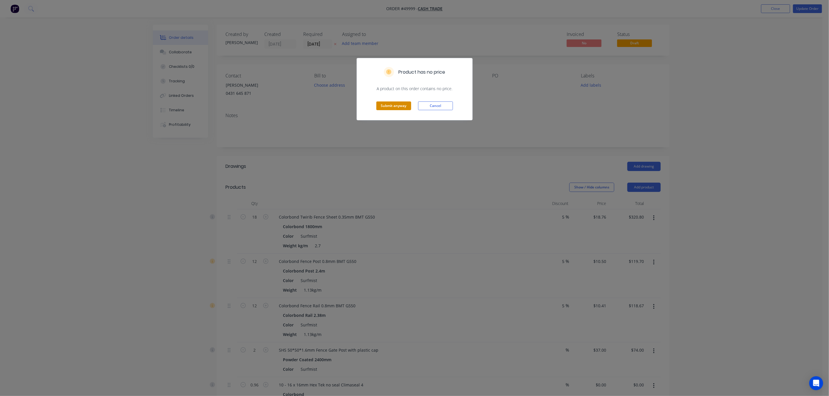
click at [401, 110] on div "Submit anyway Cancel" at bounding box center [414, 106] width 115 height 28
click at [401, 110] on button "Submit anyway" at bounding box center [393, 106] width 35 height 9
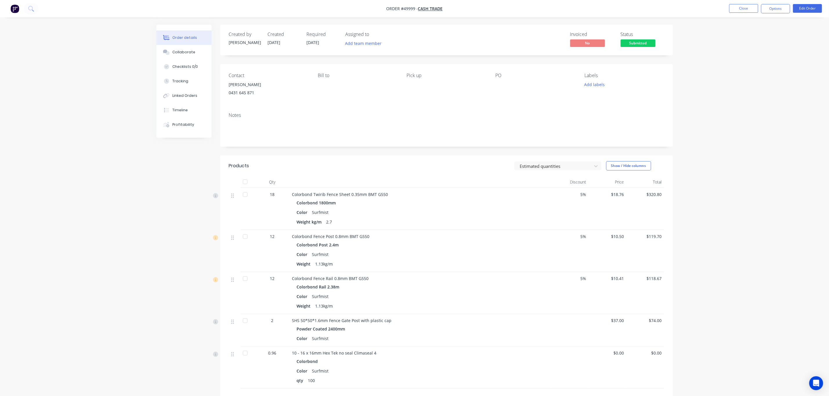
scroll to position [84, 0]
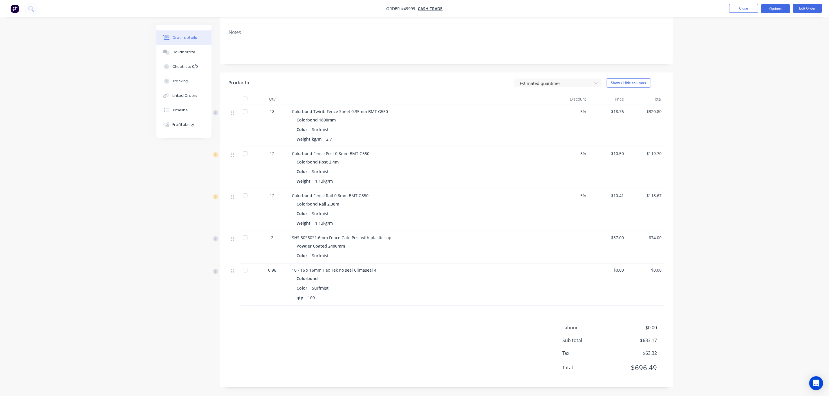
click at [776, 7] on button "Options" at bounding box center [775, 8] width 29 height 9
click at [754, 36] on div "Invoice" at bounding box center [757, 35] width 53 height 8
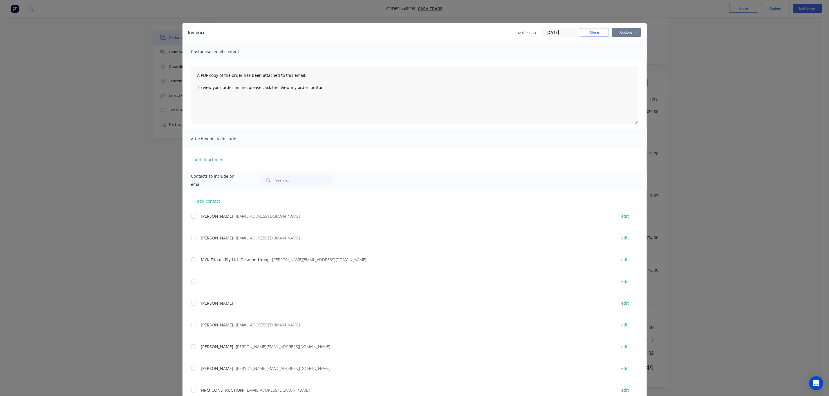
click at [631, 30] on button "Options" at bounding box center [626, 32] width 29 height 9
click at [630, 57] on button "Email" at bounding box center [630, 62] width 37 height 10
click at [629, 33] on button "Options" at bounding box center [626, 32] width 29 height 9
click at [631, 51] on button "Print" at bounding box center [630, 53] width 37 height 10
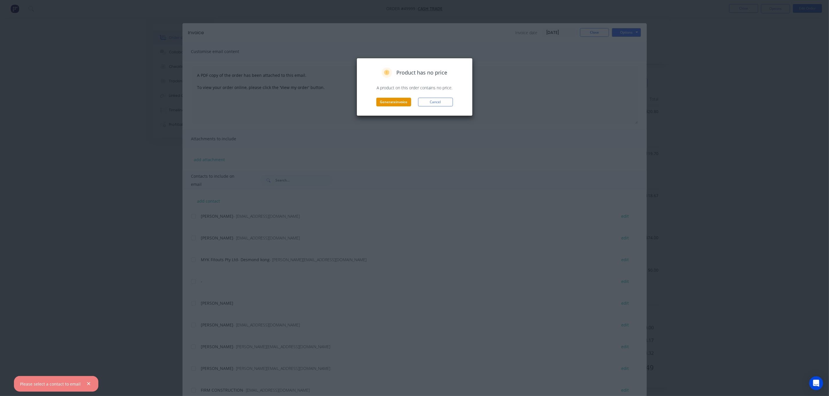
click at [386, 100] on button "Generate invoice" at bounding box center [393, 102] width 35 height 9
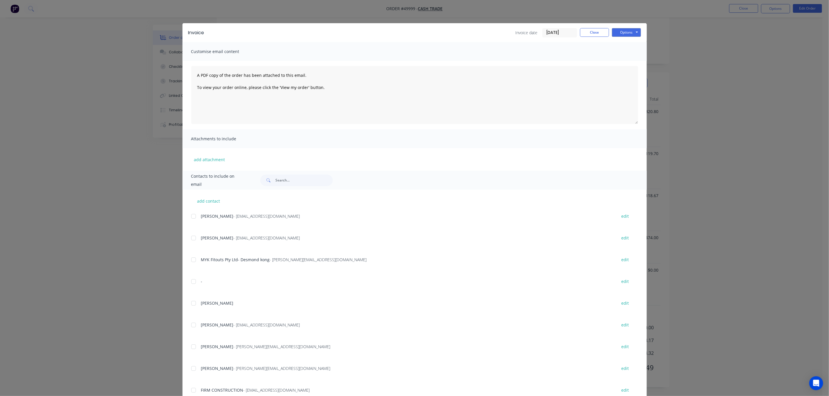
click at [108, 44] on div "Invoice Invoice date [DATE] Close Options Preview Print Email Customise email c…" at bounding box center [414, 198] width 829 height 396
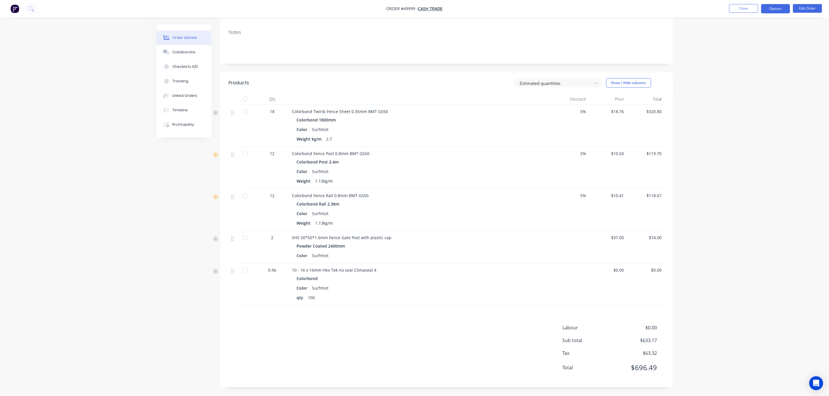
click at [772, 6] on button "Options" at bounding box center [775, 8] width 29 height 9
click at [676, 53] on div "Order details Collaborate Checklists 0/0 Tracking Linked Orders Timeline Profit…" at bounding box center [415, 169] width 528 height 455
click at [767, 12] on button "Options" at bounding box center [775, 8] width 29 height 9
click at [752, 81] on div "Delivery Docket" at bounding box center [757, 81] width 53 height 8
click at [740, 71] on div "Custom" at bounding box center [757, 70] width 53 height 8
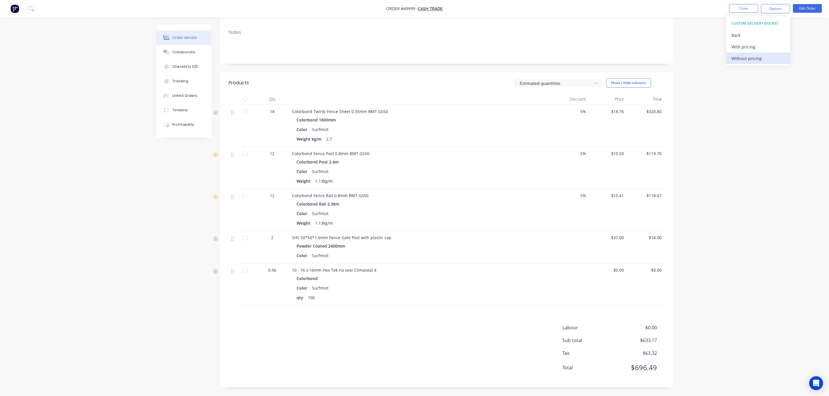
click at [747, 61] on div "Without pricing" at bounding box center [757, 58] width 53 height 8
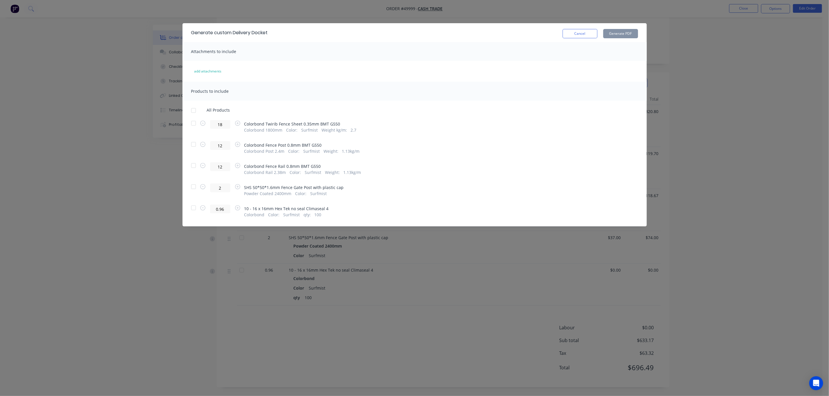
click at [192, 163] on div at bounding box center [194, 166] width 12 height 12
click at [194, 146] on div at bounding box center [194, 145] width 12 height 12
click at [192, 187] on div at bounding box center [194, 187] width 12 height 12
click at [622, 35] on button "Generate PDF" at bounding box center [620, 33] width 35 height 9
click at [589, 34] on button "Cancel" at bounding box center [580, 33] width 35 height 9
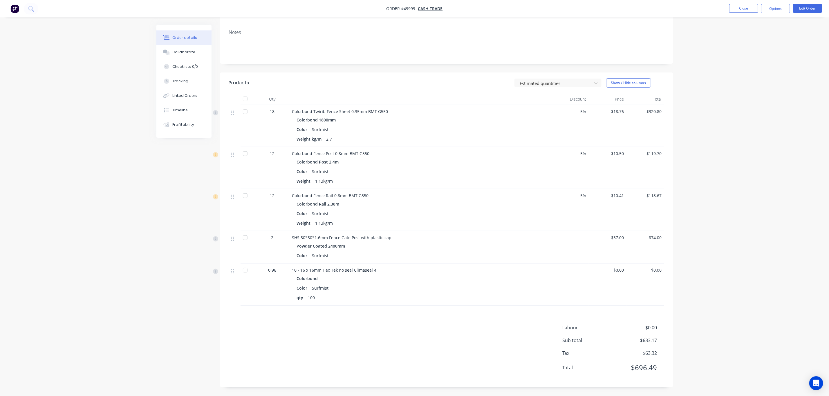
click at [244, 154] on div at bounding box center [245, 154] width 12 height 12
click at [243, 197] on div at bounding box center [245, 196] width 12 height 12
click at [246, 236] on div at bounding box center [245, 238] width 12 height 12
click at [247, 271] on div at bounding box center [245, 271] width 12 height 12
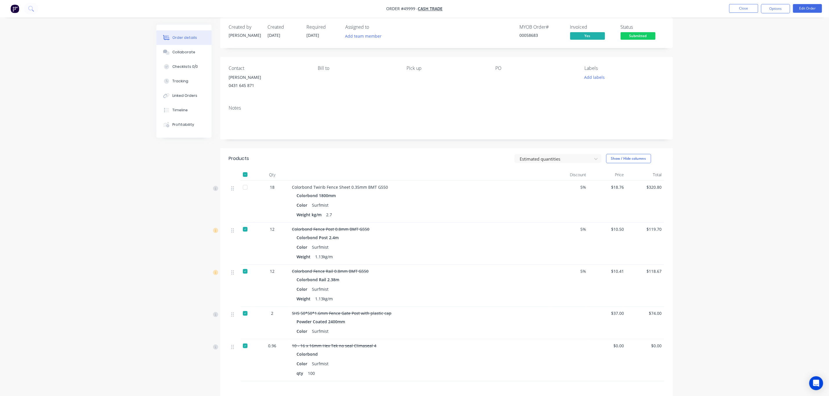
scroll to position [0, 0]
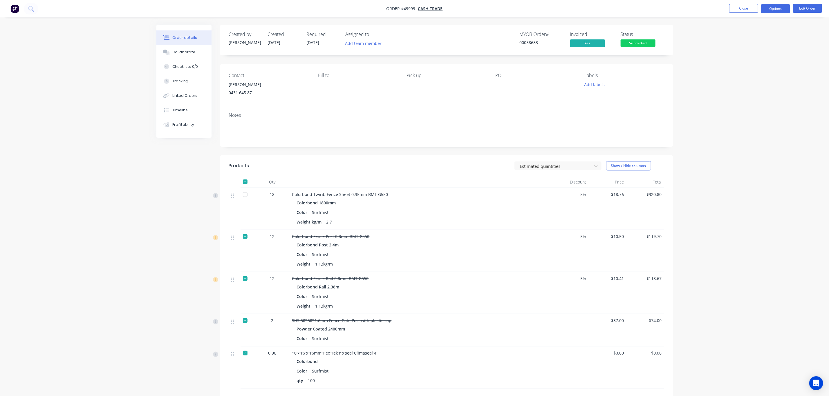
click at [782, 10] on button "Options" at bounding box center [775, 8] width 29 height 9
click at [750, 81] on div "Delivery Docket" at bounding box center [757, 81] width 53 height 8
click at [740, 70] on div "Custom" at bounding box center [757, 70] width 53 height 8
click at [747, 55] on div "Without pricing" at bounding box center [757, 58] width 53 height 8
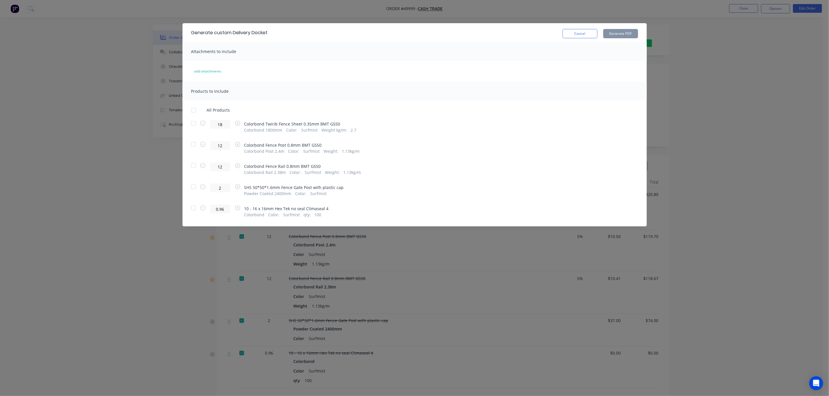
click at [193, 124] on div at bounding box center [194, 123] width 12 height 12
click at [623, 35] on button "Generate PDF" at bounding box center [620, 33] width 35 height 9
click at [493, 4] on div "Generate custom Delivery Docket Cancel Generate PDF Attachments to include add …" at bounding box center [414, 198] width 829 height 396
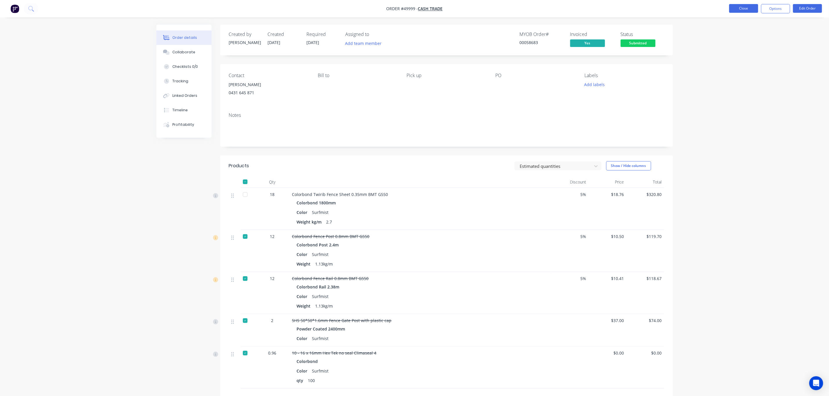
click at [746, 7] on button "Close" at bounding box center [743, 8] width 29 height 9
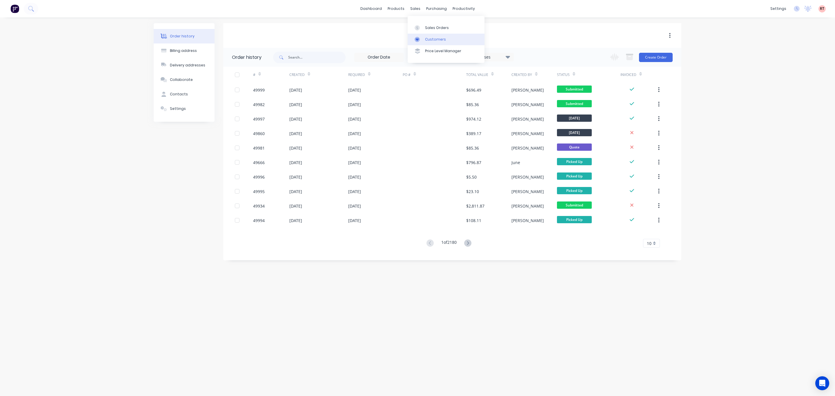
click at [430, 39] on div "Customers" at bounding box center [435, 39] width 21 height 5
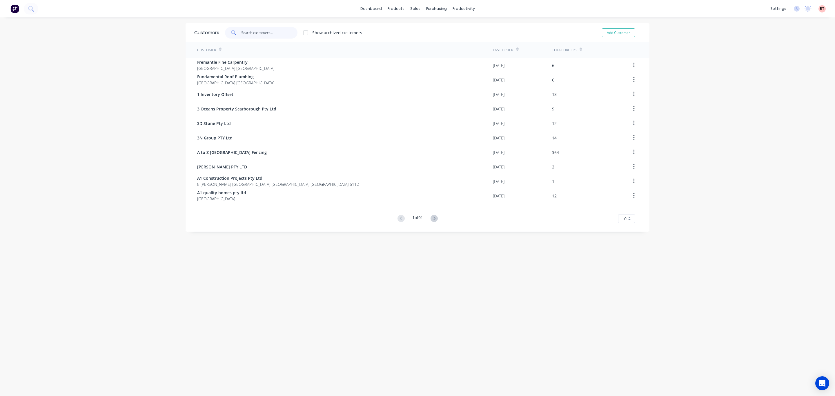
click at [262, 32] on input "text" at bounding box center [269, 33] width 57 height 12
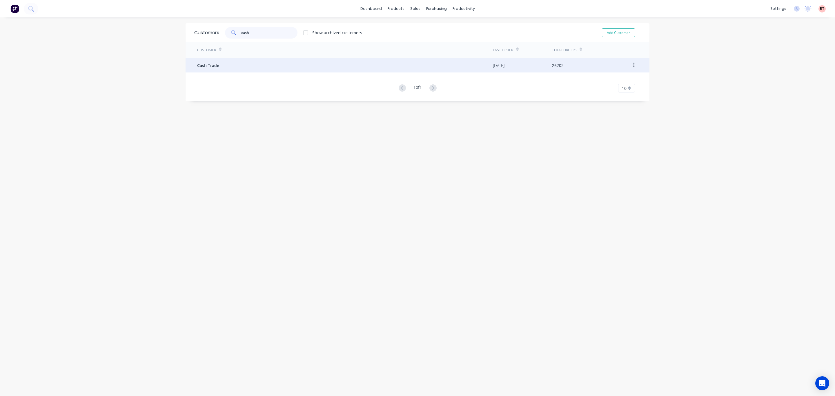
type input "cash"
click at [294, 62] on div "Cash Trade" at bounding box center [345, 65] width 296 height 15
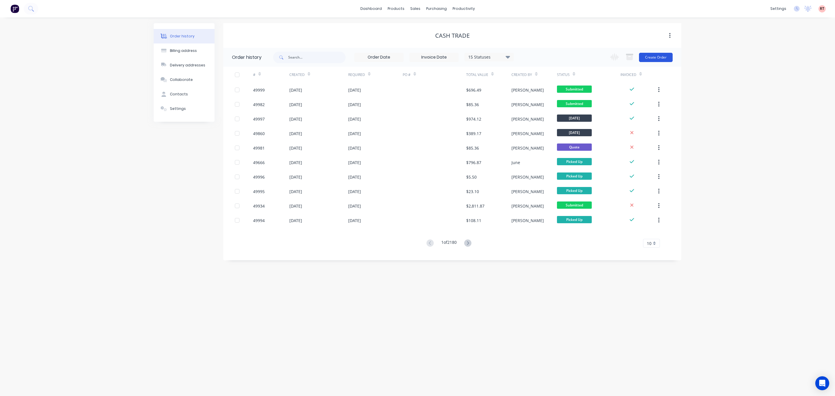
click at [653, 57] on button "Create Order" at bounding box center [656, 57] width 34 height 9
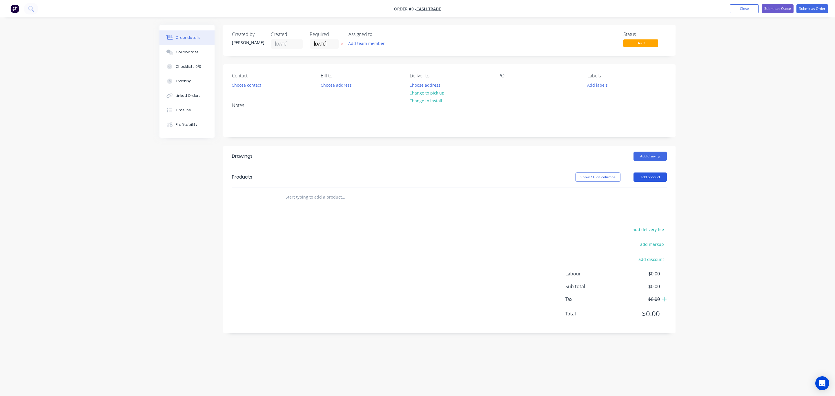
click at [654, 178] on button "Add product" at bounding box center [650, 177] width 33 height 9
click at [641, 190] on div "Product catalogue" at bounding box center [639, 192] width 45 height 8
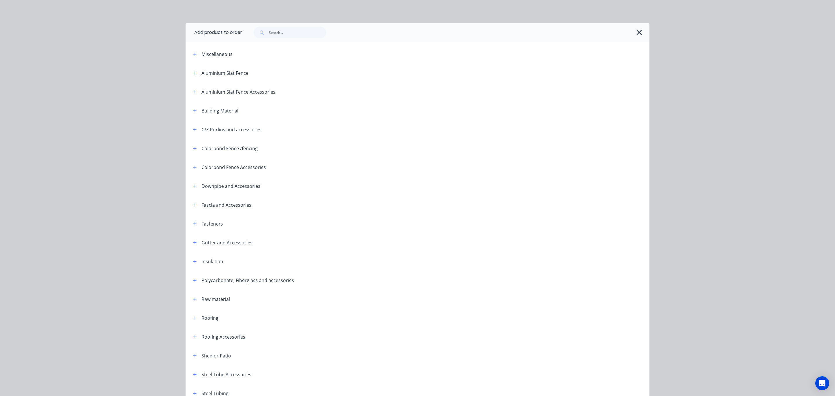
click at [295, 38] on div at bounding box center [446, 32] width 408 height 19
click at [297, 35] on input "text" at bounding box center [297, 33] width 57 height 12
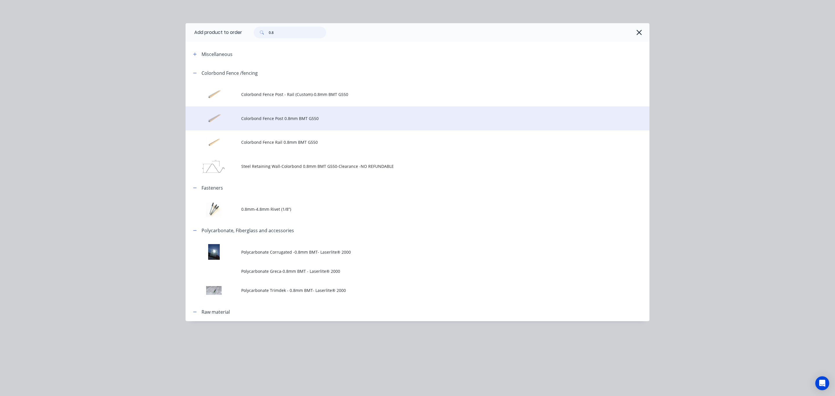
type input "0.8"
click at [292, 116] on span "Colorbond Fence Post 0.8mm BMT G550" at bounding box center [404, 118] width 327 height 6
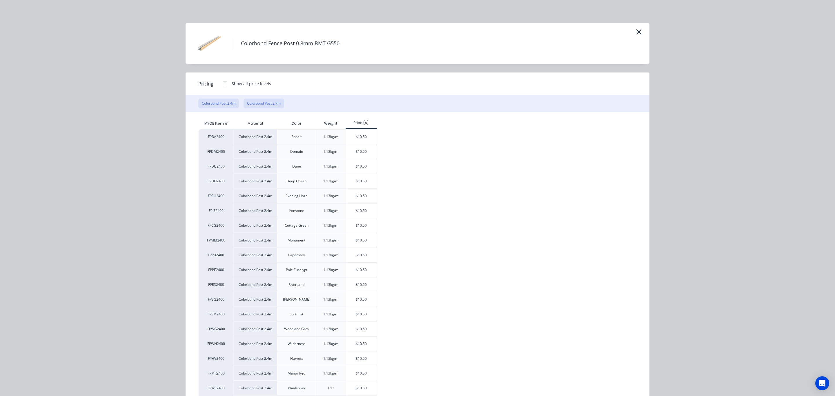
click at [268, 105] on button "Colorbond Post 2.7m" at bounding box center [264, 104] width 41 height 10
click at [356, 167] on div "$11.81" at bounding box center [361, 166] width 31 height 15
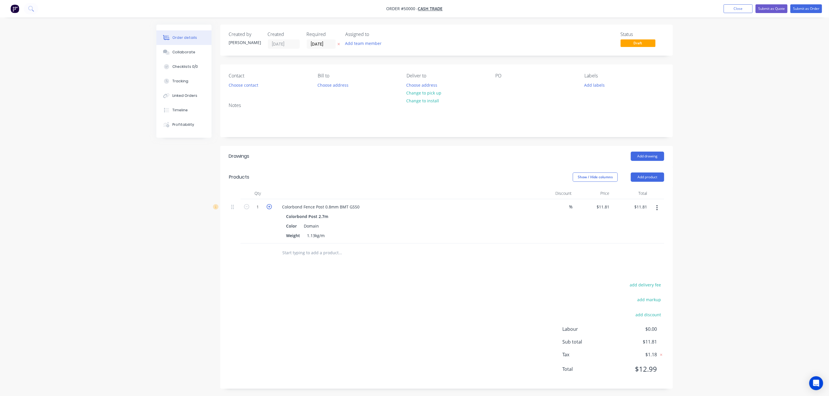
click at [269, 206] on icon "button" at bounding box center [269, 206] width 5 height 5
type input "2"
type input "$23.62"
click at [348, 164] on header "Drawings Add drawing" at bounding box center [446, 156] width 453 height 21
click at [389, 168] on header "Products Show / Hide columns Add product" at bounding box center [446, 177] width 453 height 21
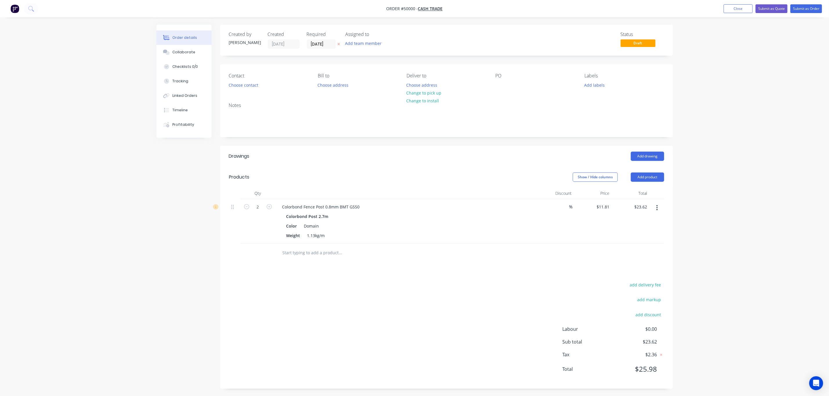
scroll to position [2, 0]
click at [807, 4] on button "Submit as Order" at bounding box center [806, 8] width 32 height 9
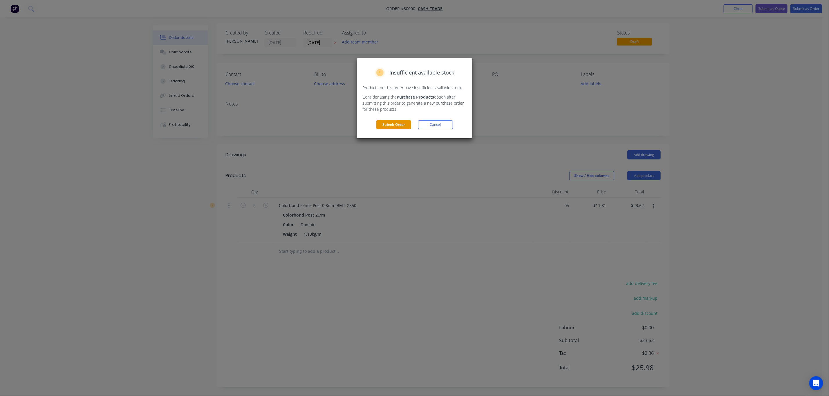
click at [406, 122] on button "Submit Order" at bounding box center [393, 124] width 35 height 9
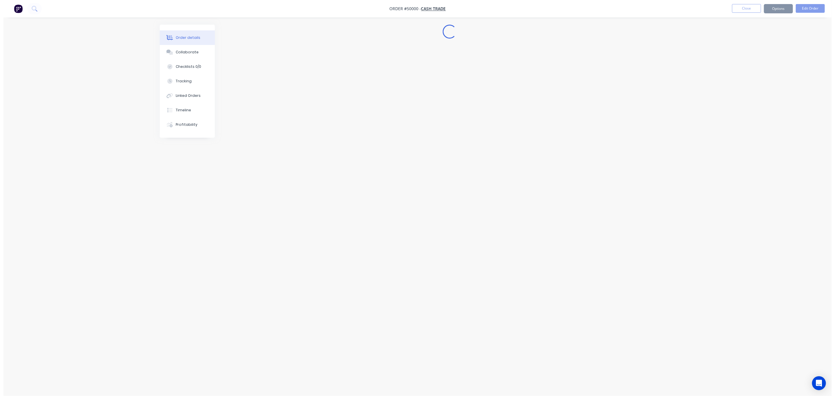
scroll to position [0, 0]
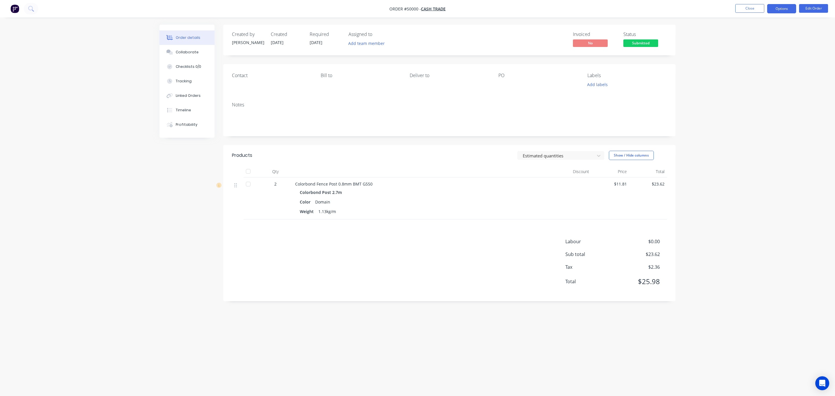
click at [780, 9] on button "Options" at bounding box center [782, 8] width 29 height 9
click at [767, 36] on div "Invoice" at bounding box center [764, 35] width 53 height 8
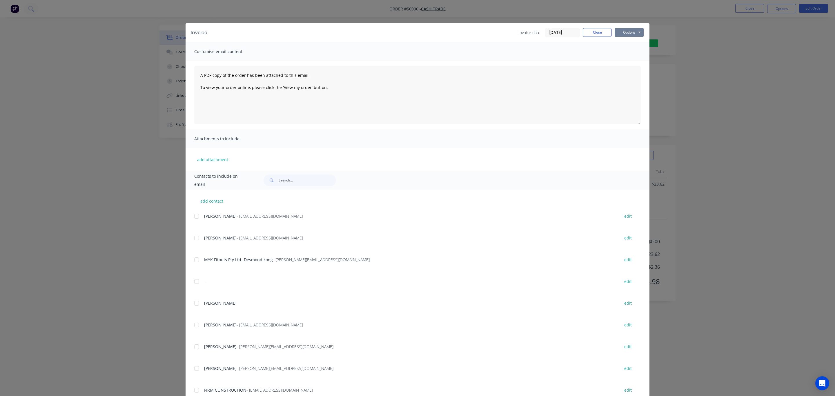
click at [631, 35] on button "Options" at bounding box center [629, 32] width 29 height 9
click at [630, 54] on button "Print" at bounding box center [633, 53] width 37 height 10
click at [462, 10] on div "Invoice Invoice date [DATE] Close Options Preview Print Email Customise email c…" at bounding box center [417, 198] width 835 height 396
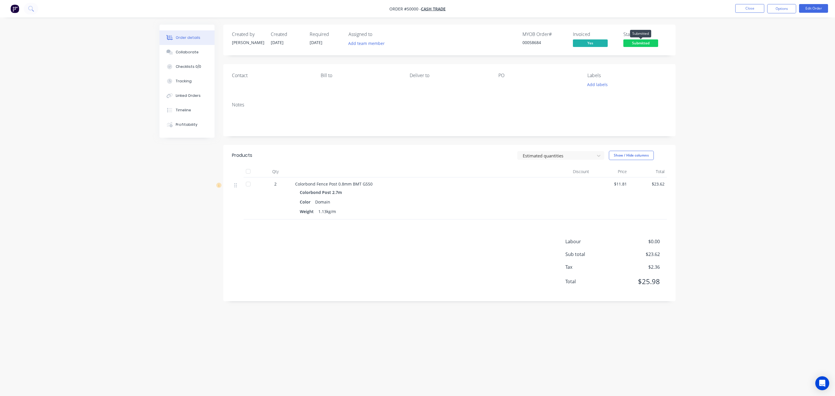
click at [647, 43] on span "Submitted" at bounding box center [641, 42] width 35 height 7
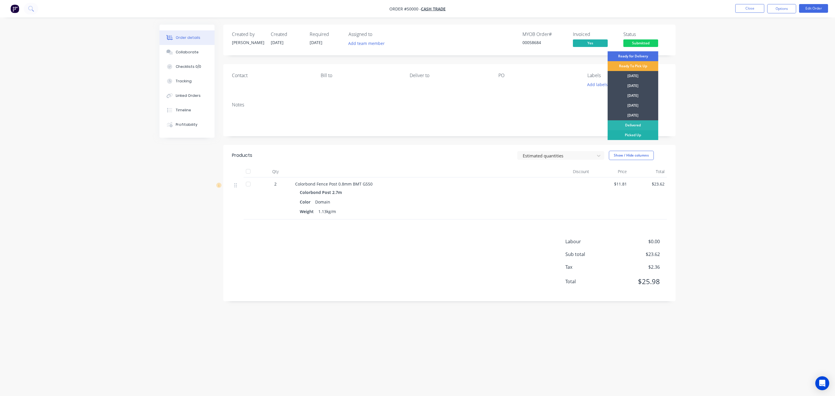
click at [633, 137] on div "Picked Up" at bounding box center [633, 135] width 51 height 10
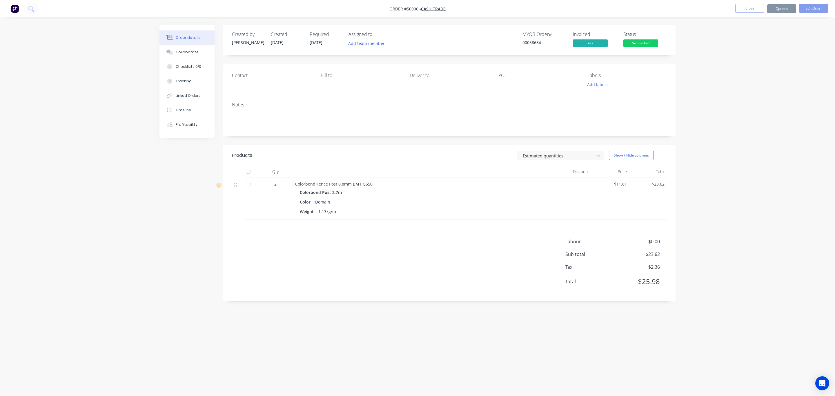
click at [717, 112] on div "Order details Collaborate Checklists 0/0 Tracking Linked Orders Timeline Profit…" at bounding box center [417, 198] width 835 height 396
click at [792, 11] on button "Options" at bounding box center [782, 8] width 29 height 9
click at [765, 78] on div "Delivery Docket" at bounding box center [764, 81] width 53 height 8
click at [756, 59] on div "Without pricing" at bounding box center [764, 58] width 53 height 8
click at [634, 8] on nav "Order #50000 - Cash Trade Close Options EMAIL / PRINT Invoice Partial Invoice O…" at bounding box center [417, 8] width 835 height 17
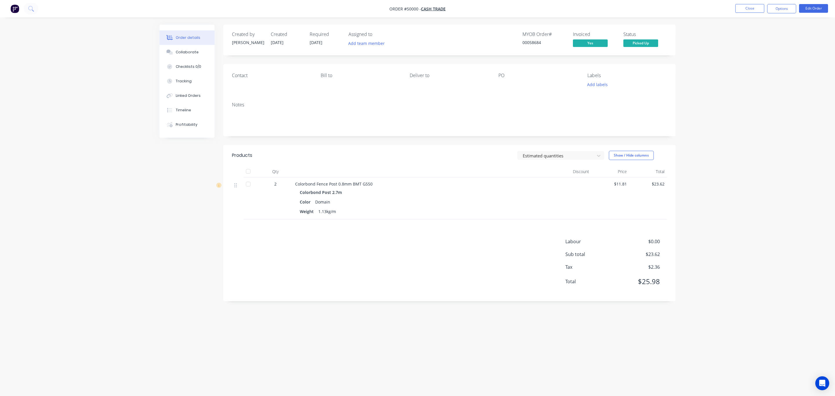
click at [800, 221] on div "Order details Collaborate Checklists 0/0 Tracking Linked Orders Timeline Profit…" at bounding box center [417, 198] width 835 height 396
